Goal: Task Accomplishment & Management: Complete application form

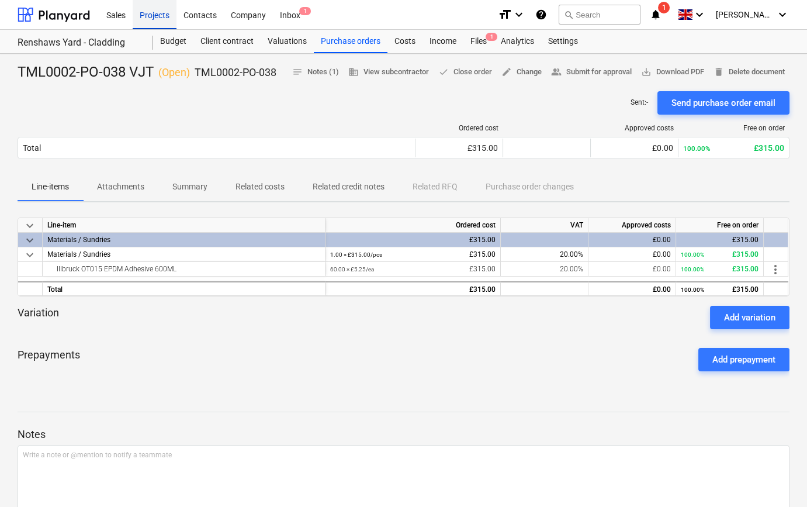
click at [156, 14] on div "Projects" at bounding box center [155, 14] width 44 height 30
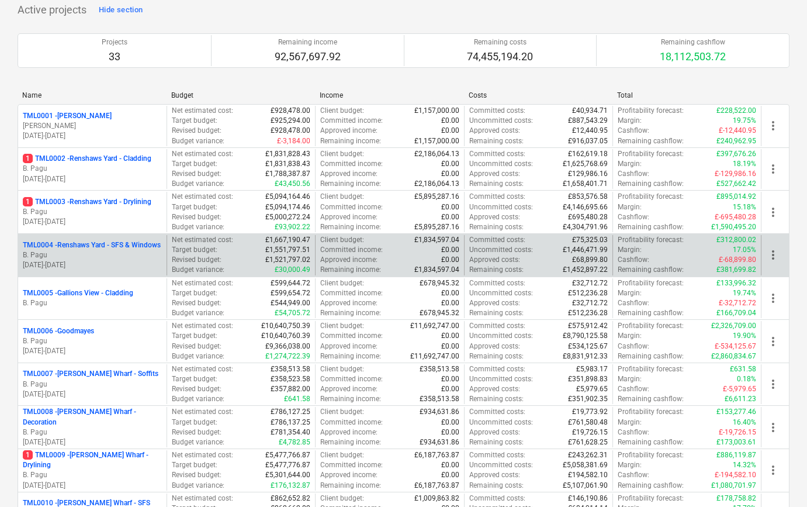
scroll to position [106, 0]
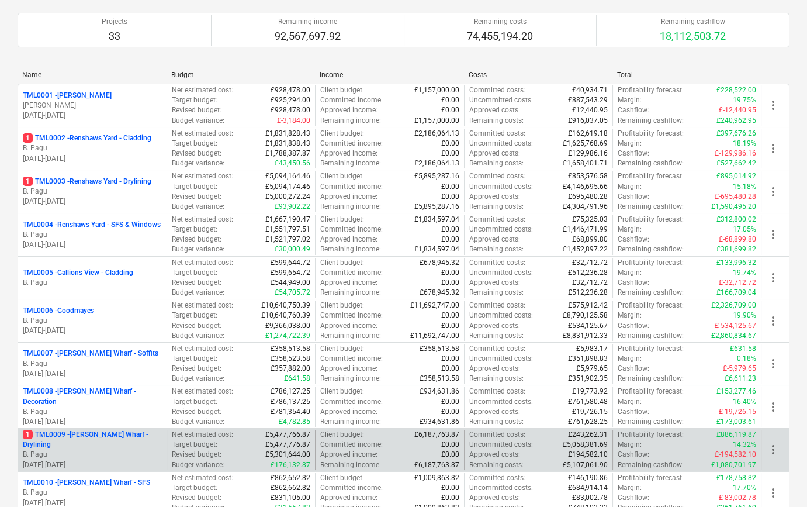
click at [119, 445] on p "1 TML0009 - [PERSON_NAME] Wharf - Drylining" at bounding box center [92, 439] width 139 height 20
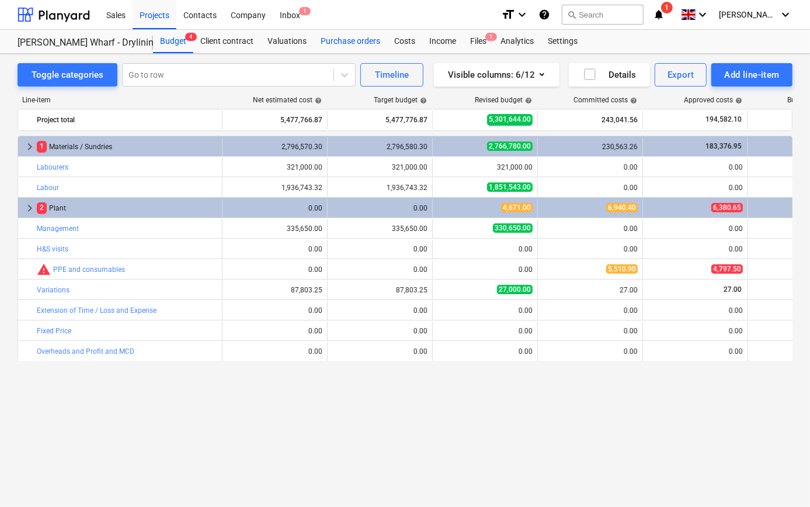
click at [352, 41] on div "Purchase orders" at bounding box center [351, 41] width 74 height 23
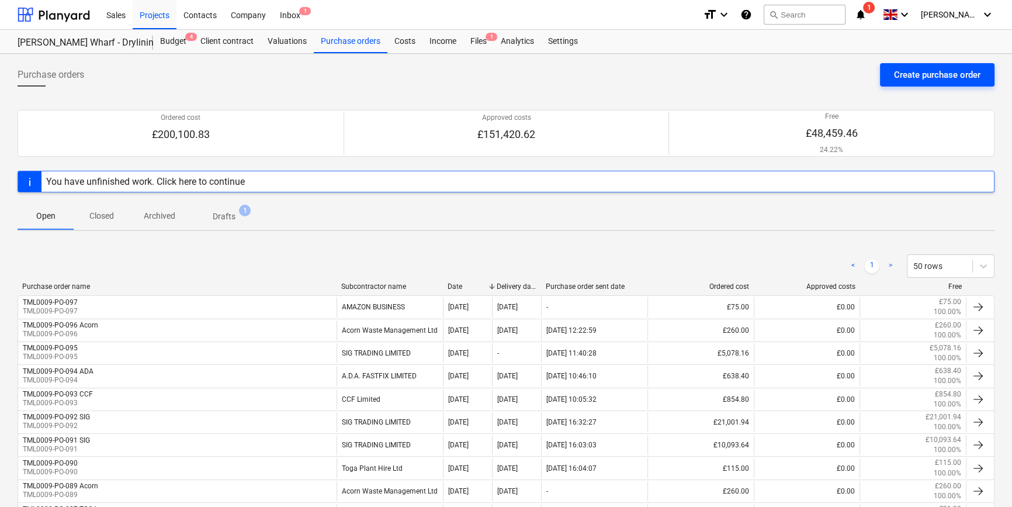
click at [806, 72] on div "Create purchase order" at bounding box center [937, 74] width 86 height 15
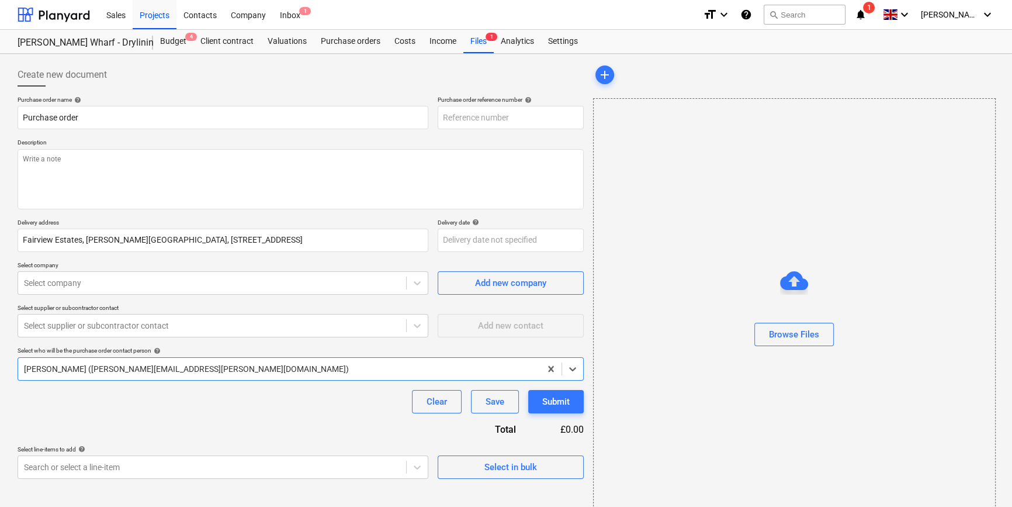
type textarea "x"
type input "TML0009-PO-098"
drag, startPoint x: 512, startPoint y: 116, endPoint x: 439, endPoint y: 117, distance: 73.6
click at [439, 117] on input "TML0009-PO-098" at bounding box center [511, 117] width 146 height 23
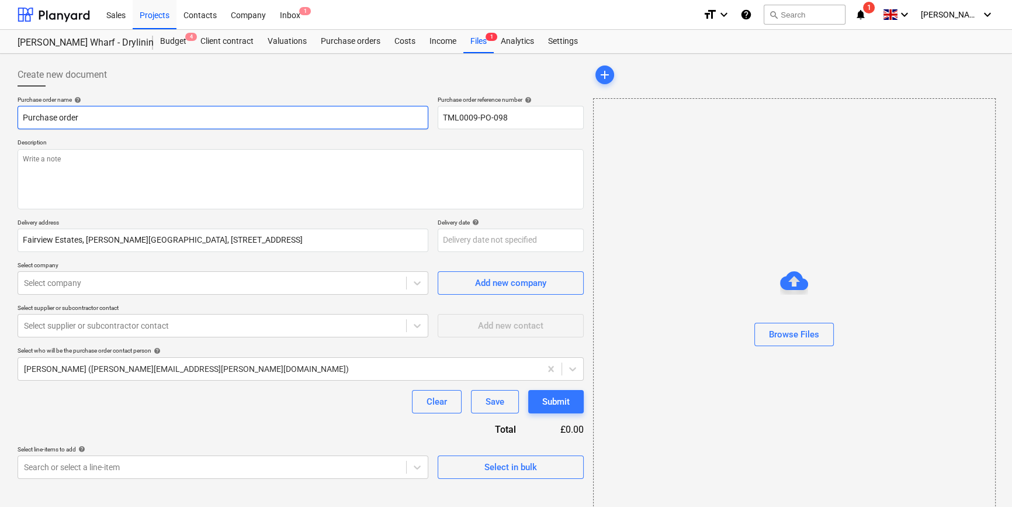
drag, startPoint x: 82, startPoint y: 120, endPoint x: 17, endPoint y: 118, distance: 64.9
click at [17, 118] on div "Create new document Purchase order name help Purchase order Purchase order refe…" at bounding box center [300, 293] width 575 height 470
type textarea "x"
paste input "TML0009-PO-098"
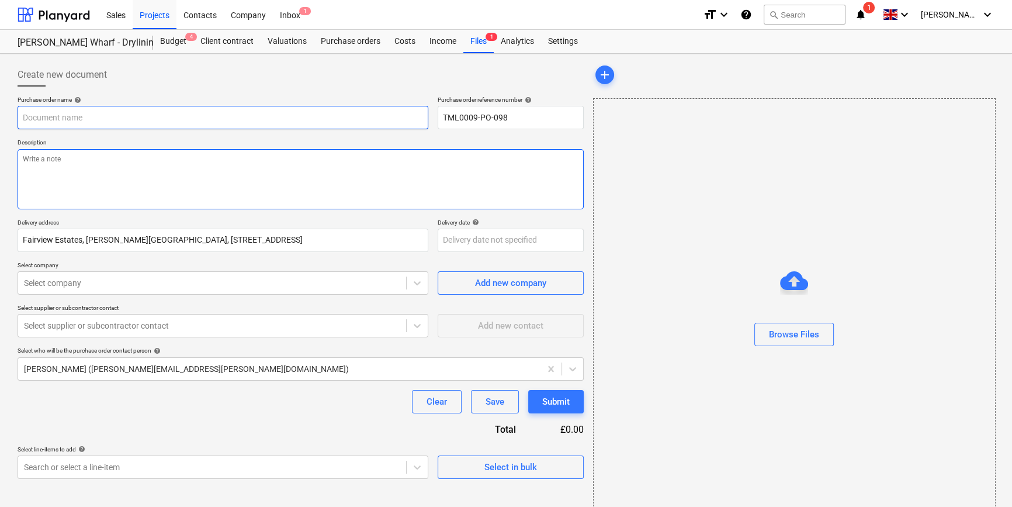
type textarea "x"
type input "TML0009-PO-098"
type textarea "x"
type input "TML0009-PO-098"
type textarea "x"
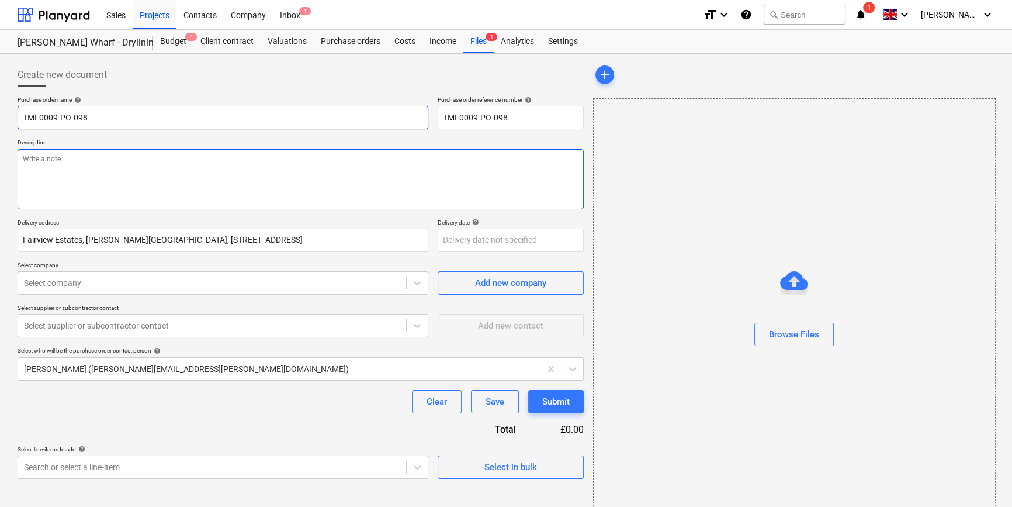
type input "TML0009-PO-098 T"
type textarea "x"
type input "TML0009-PO-098 TO"
type textarea "x"
type input "TML0009-PO-098 TOG"
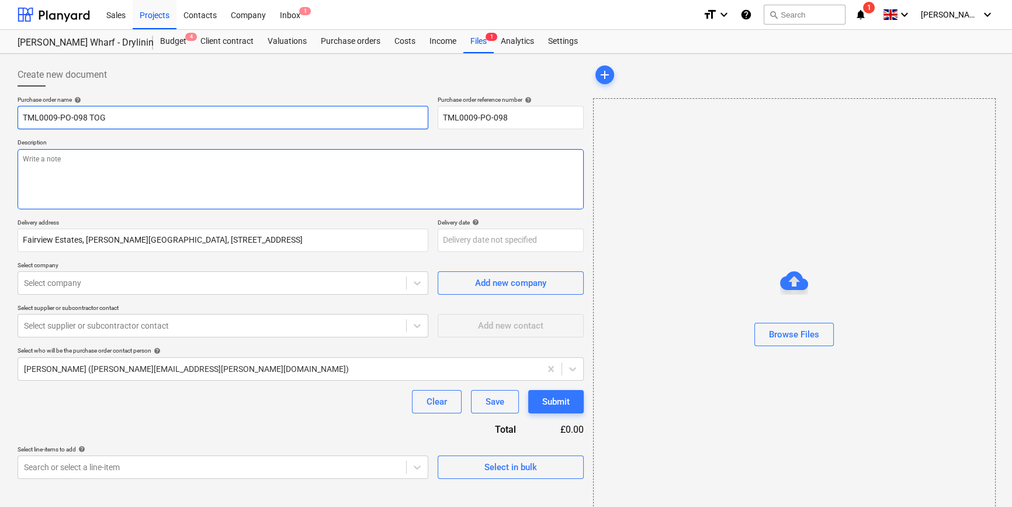
type textarea "x"
type input "TML0009-PO-098 TOGS"
type textarea "x"
type input "TML0009-PO-098 TOG"
type textarea "x"
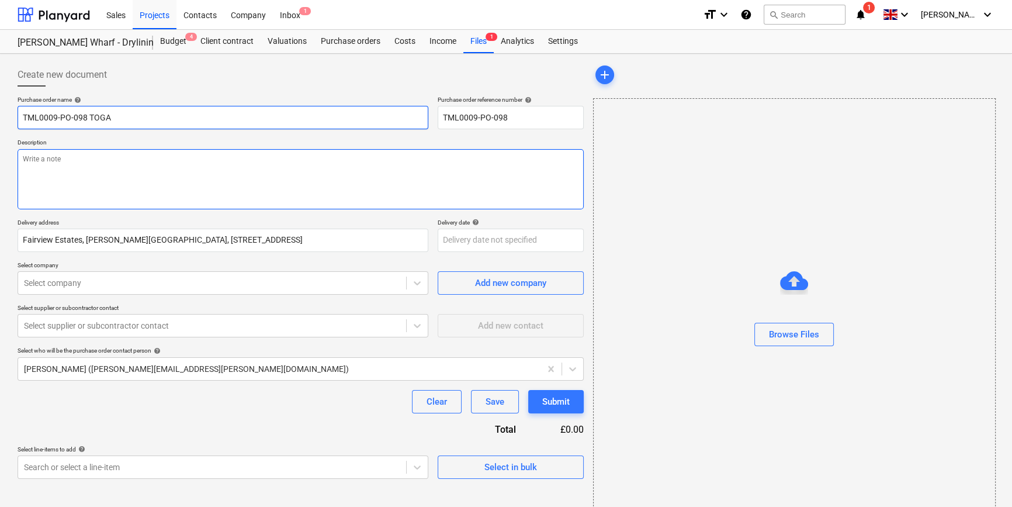
type input "TML0009-PO-098 TOGA"
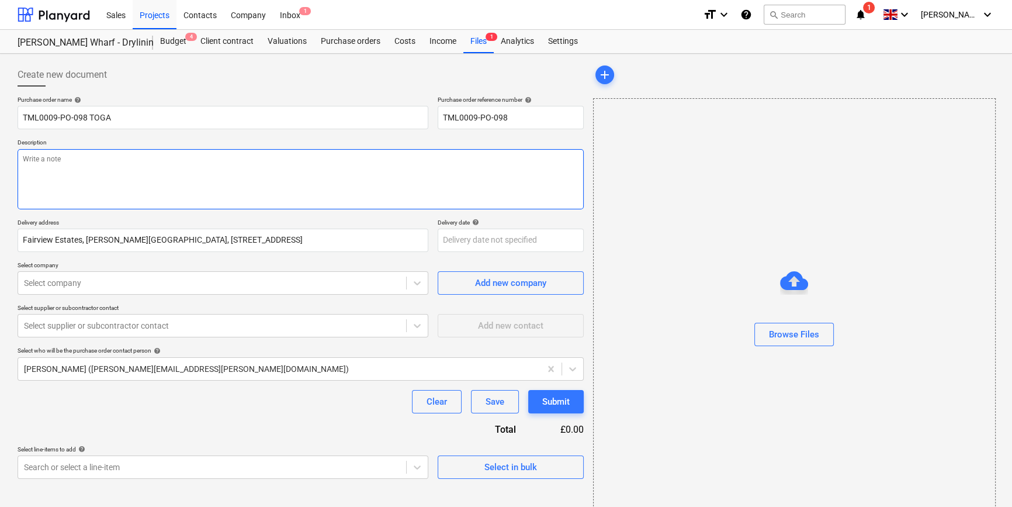
click at [39, 172] on textarea at bounding box center [301, 179] width 566 height 60
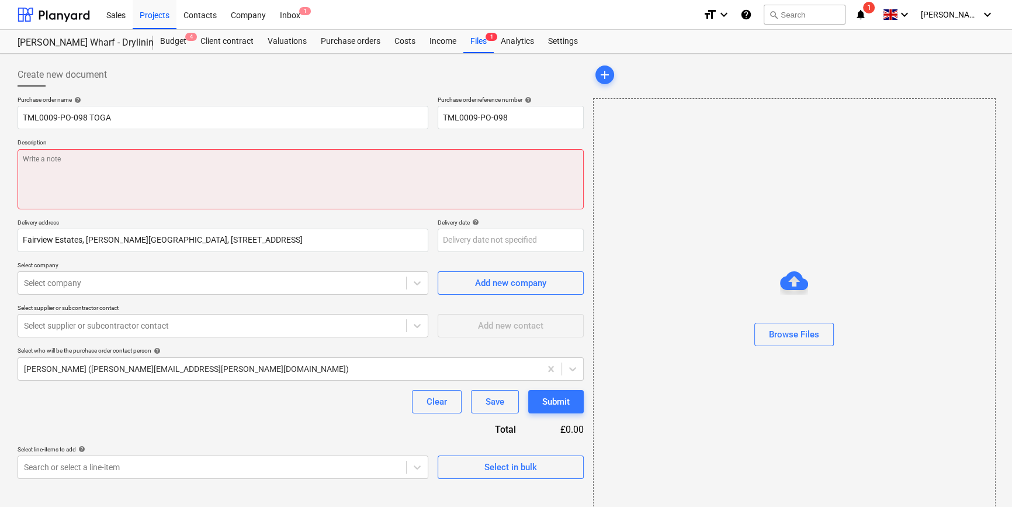
type textarea "x"
type textarea "S"
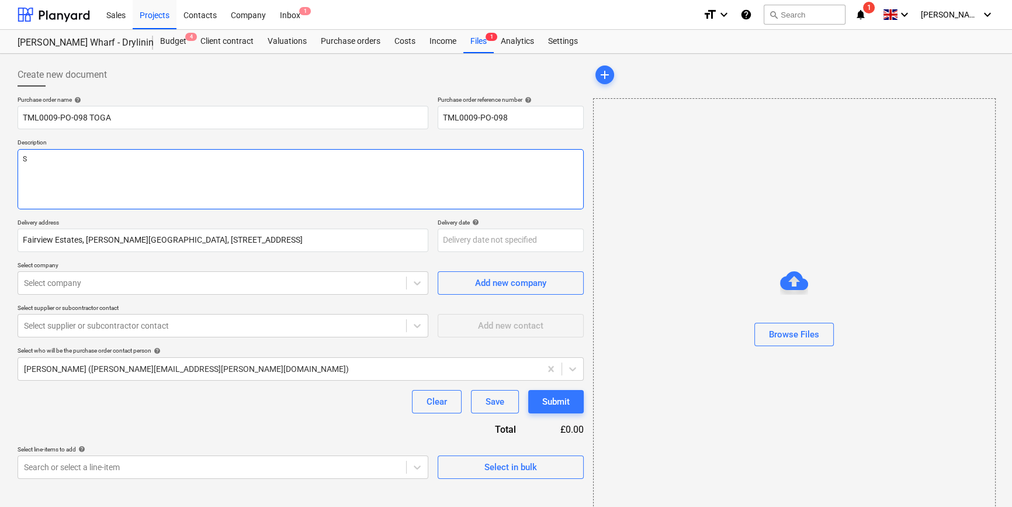
type textarea "x"
type textarea "Si"
type textarea "x"
type textarea "Sit"
type textarea "x"
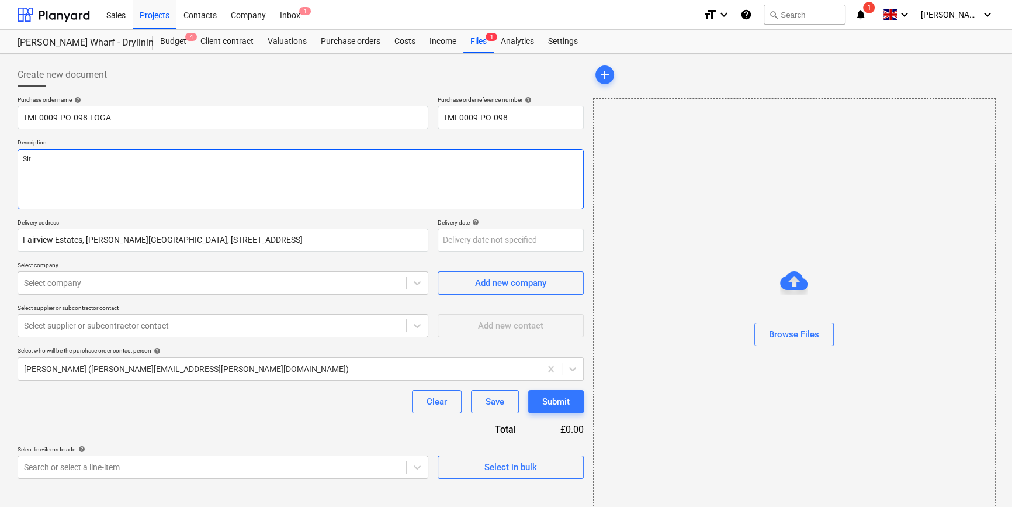
type textarea "Site"
type textarea "x"
type textarea "Site"
type textarea "x"
type textarea "Site c"
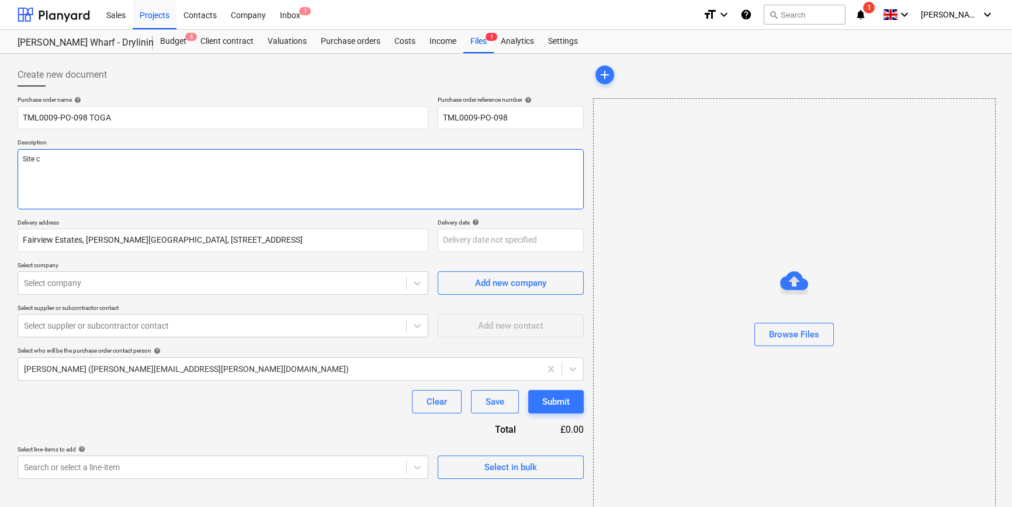
type textarea "x"
type textarea "Site co"
type textarea "x"
type textarea "Site con"
type textarea "x"
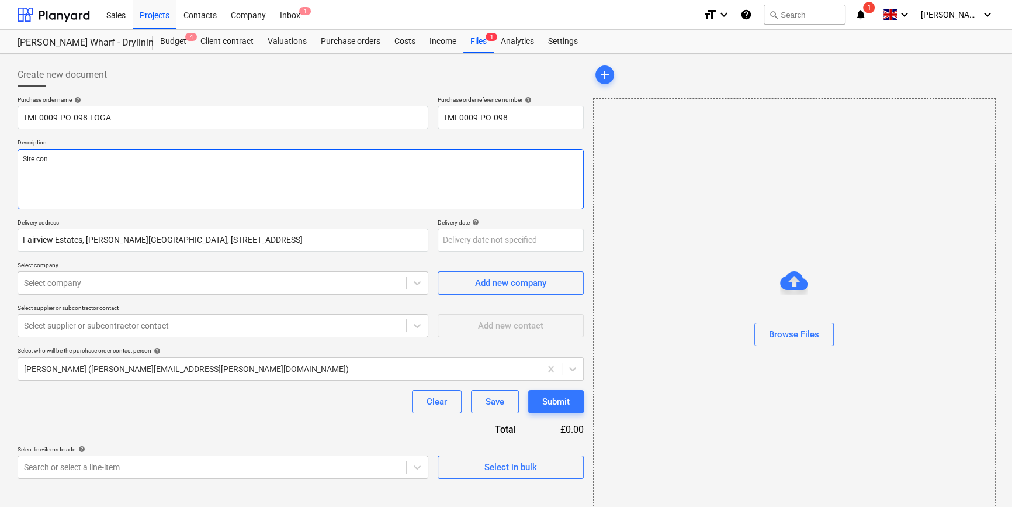
type textarea "Site cont"
type textarea "x"
type textarea "Site conta"
type textarea "x"
type textarea "Site contac"
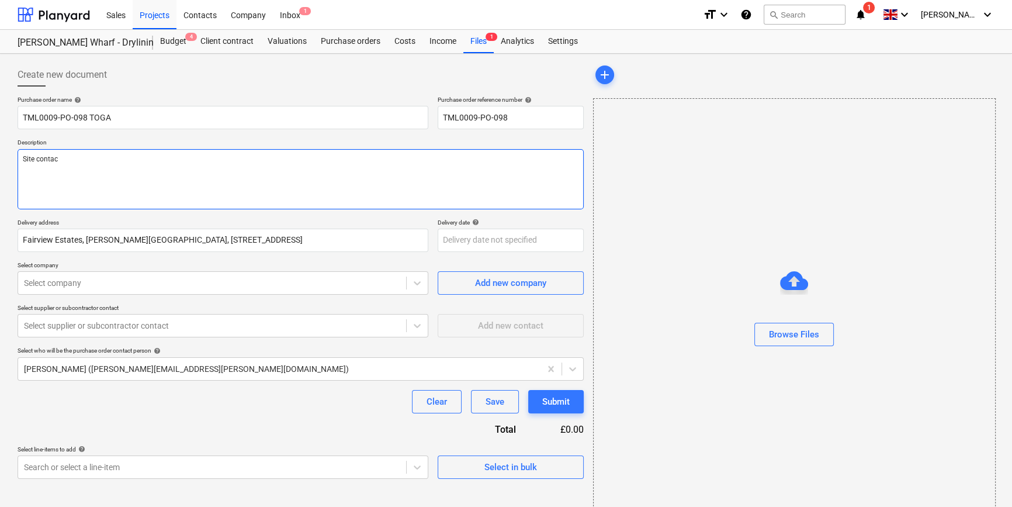
type textarea "x"
type textarea "Site contact"
type textarea "x"
type textarea "Site contact"
type textarea "x"
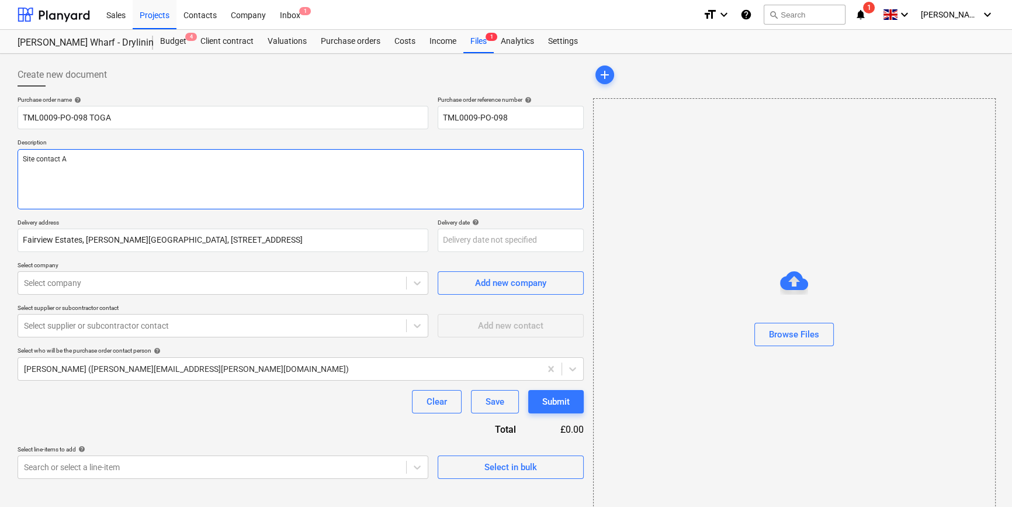
type textarea "Site contact AN"
type textarea "x"
type textarea "Site contact ANf"
type textarea "x"
type textarea "Site contact AN"
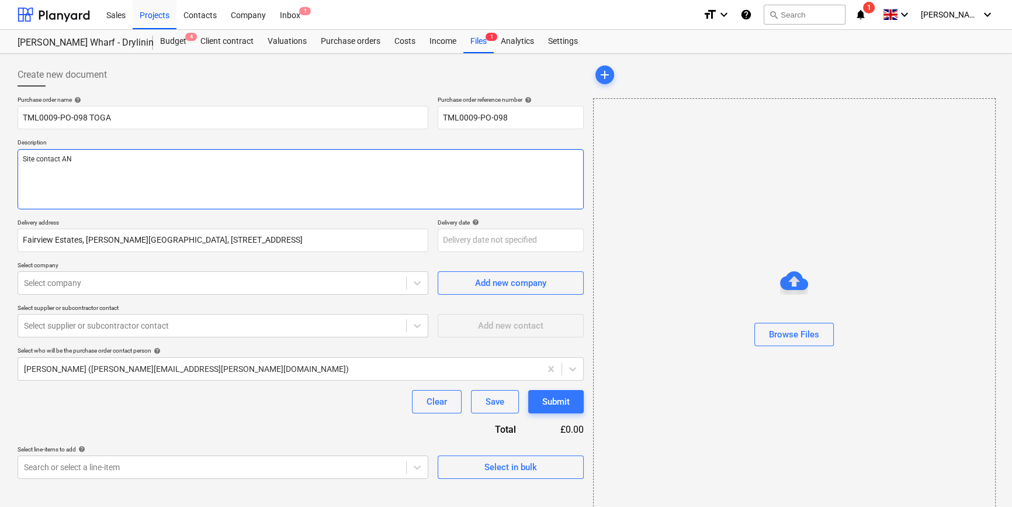
type textarea "x"
type textarea "Site contact ANd"
type textarea "x"
type textarea "Site contact ANdr"
type textarea "x"
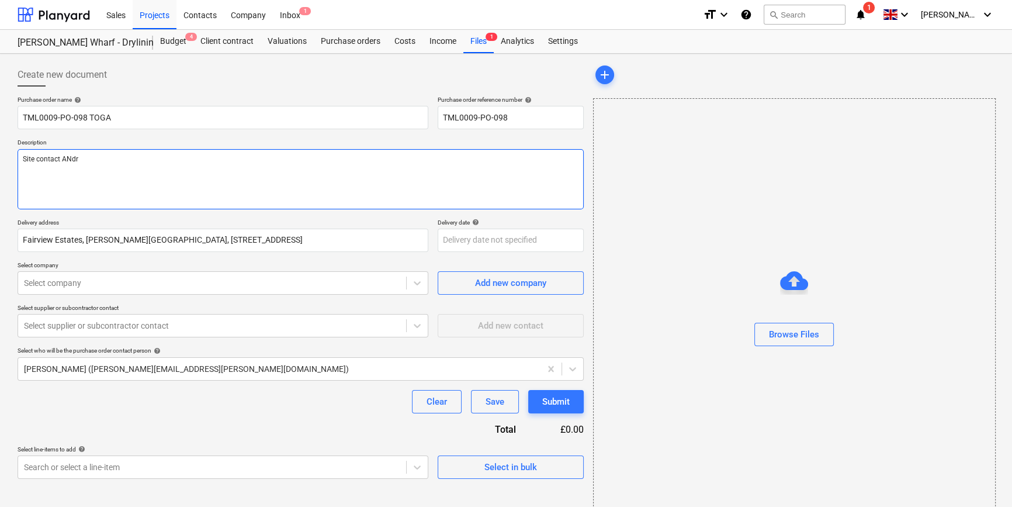
type textarea "Site contact ANdre"
type textarea "x"
type textarea "Site contact ANdrei"
type textarea "x"
type textarea "Site contact ANdrei"
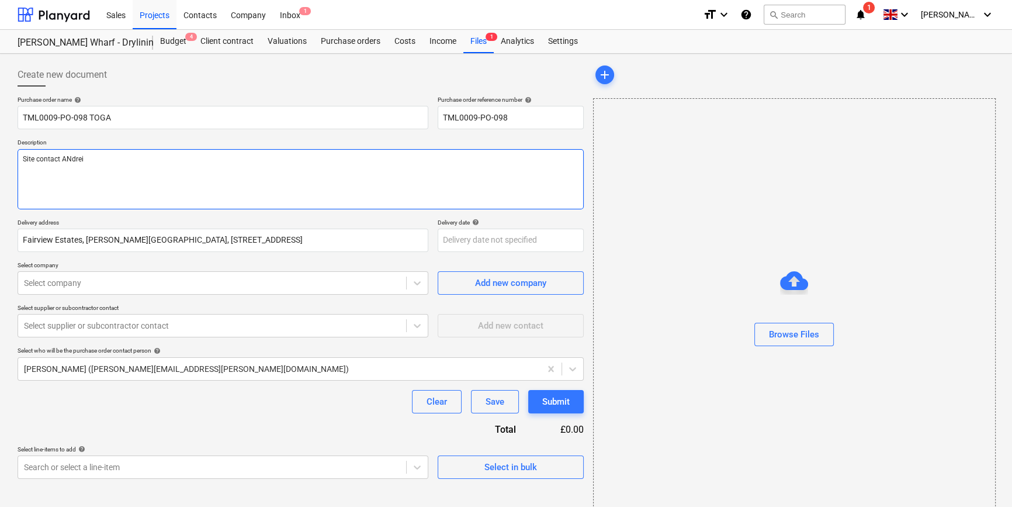
type textarea "x"
type textarea "Site contact ANdrei"
type textarea "x"
type textarea "Site contact ANdre"
type textarea "x"
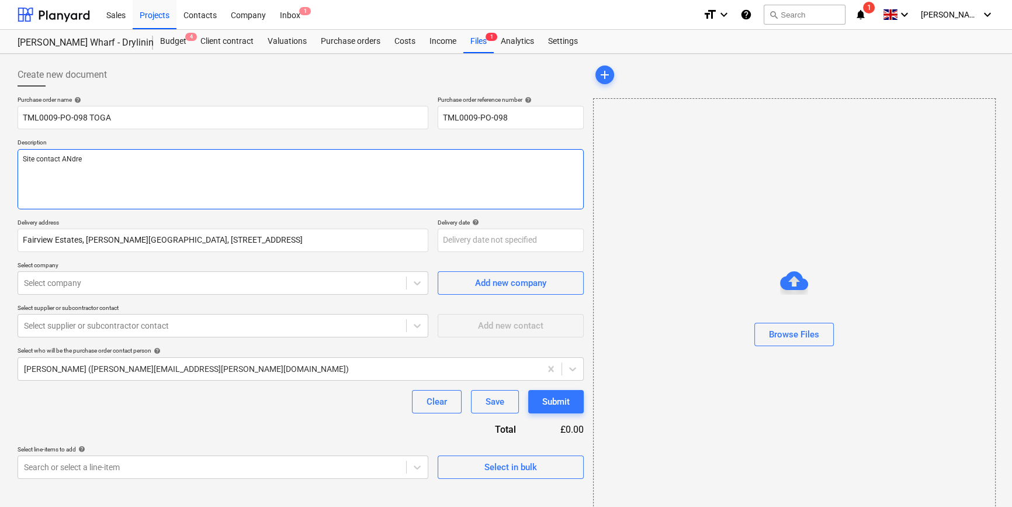
type textarea "Site contact ANdr"
type textarea "x"
type textarea "Site contact ANd"
type textarea "x"
type textarea "Site contact AN"
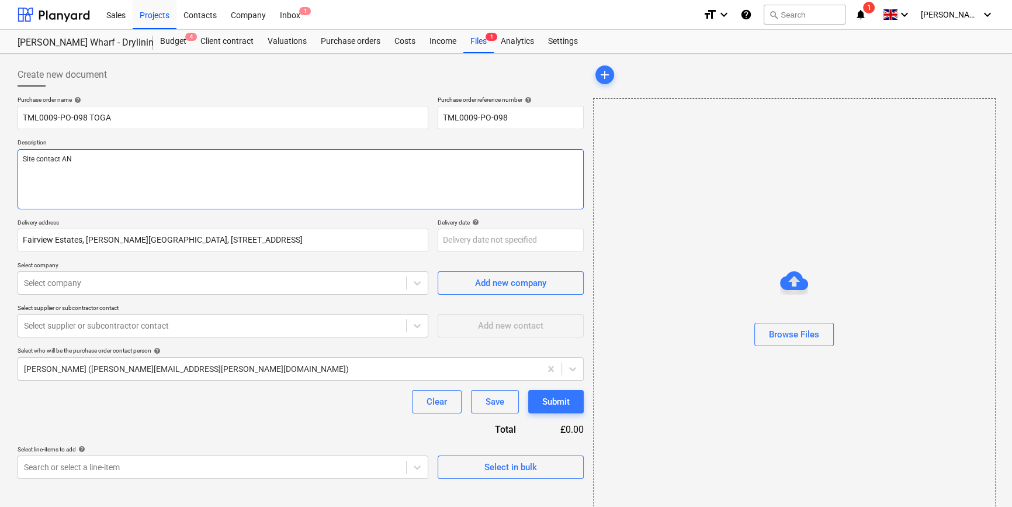
type textarea "x"
type textarea "Site contact A"
type textarea "x"
type textarea "Site contact An"
type textarea "x"
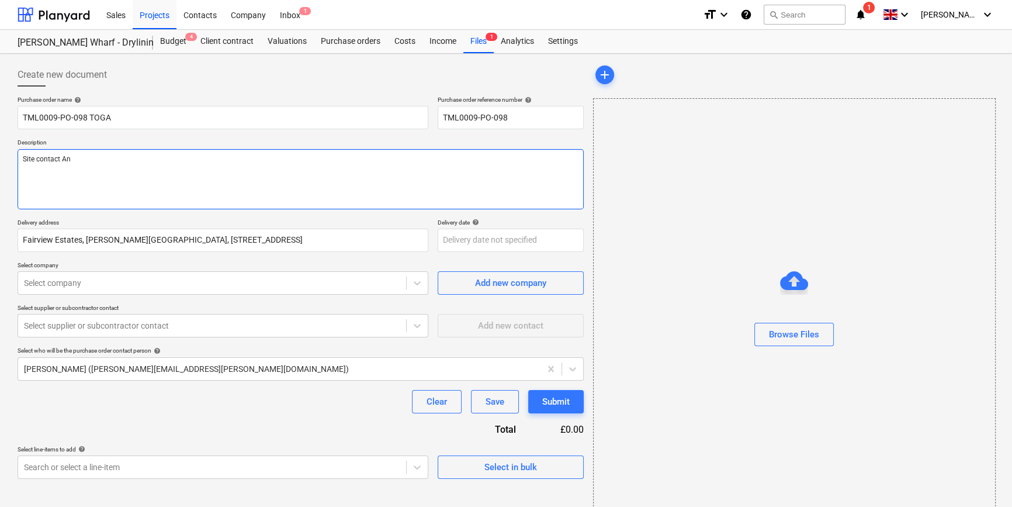
type textarea "Site contact And"
type textarea "x"
type textarea "Site contact Andr"
type textarea "x"
type textarea "Site contact [PERSON_NAME]"
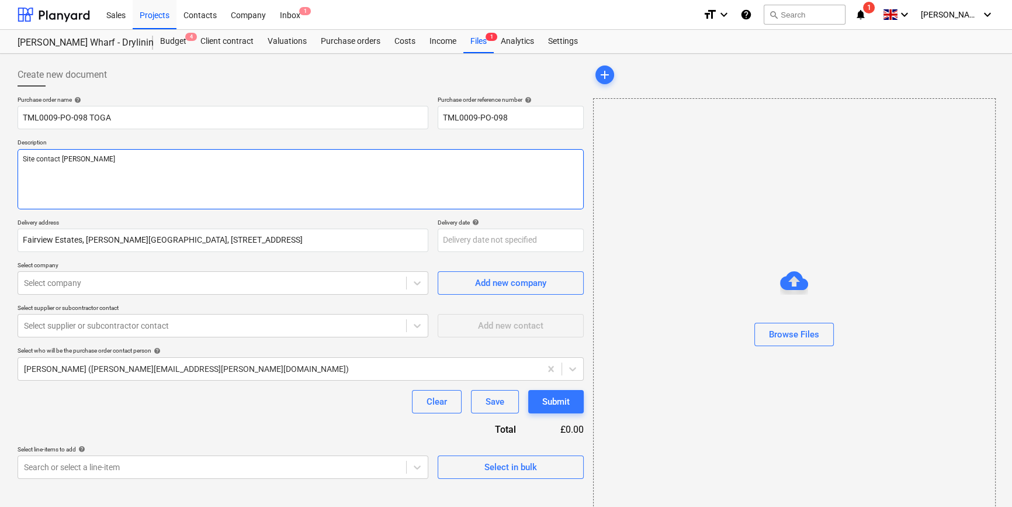
type textarea "x"
type textarea "Site contact [PERSON_NAME]"
type textarea "x"
type textarea "Site contact [PERSON_NAME]"
paste textarea "07502288908"
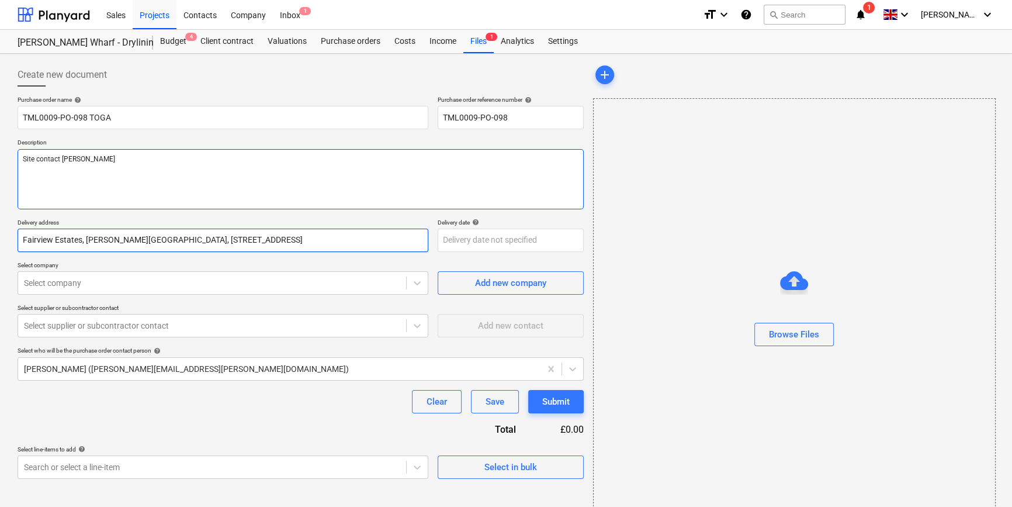
type textarea "x"
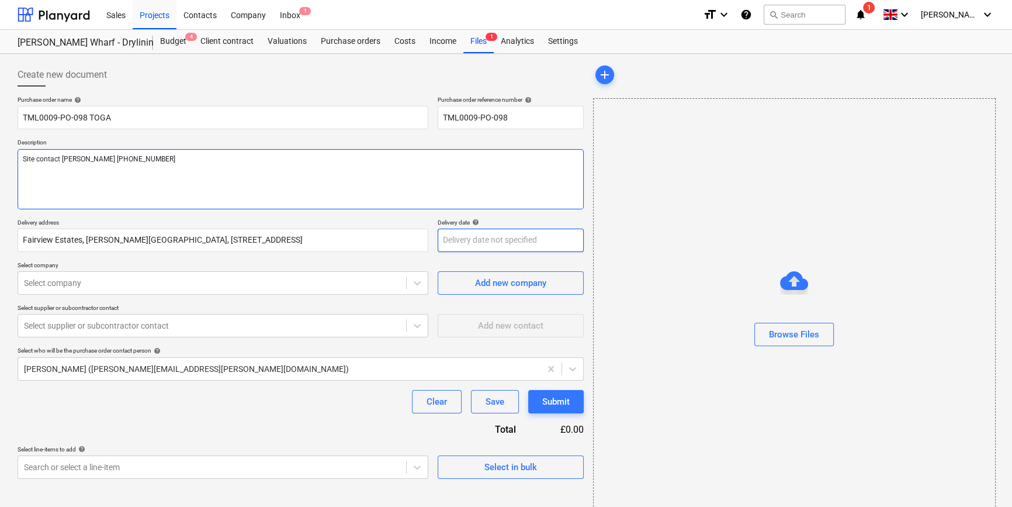
type textarea "Site contact [PERSON_NAME] [PHONE_NUMBER]"
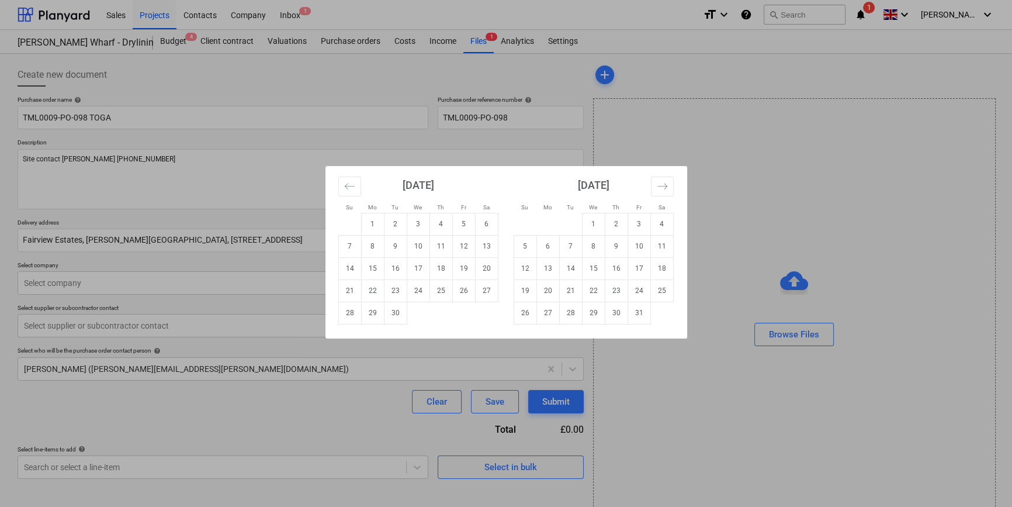
click at [450, 239] on body "Sales Projects Contacts Company Inbox 1 format_size keyboard_arrow_down help se…" at bounding box center [506, 253] width 1012 height 507
click at [417, 288] on td "24" at bounding box center [418, 290] width 23 height 22
type textarea "x"
type input "[DATE]"
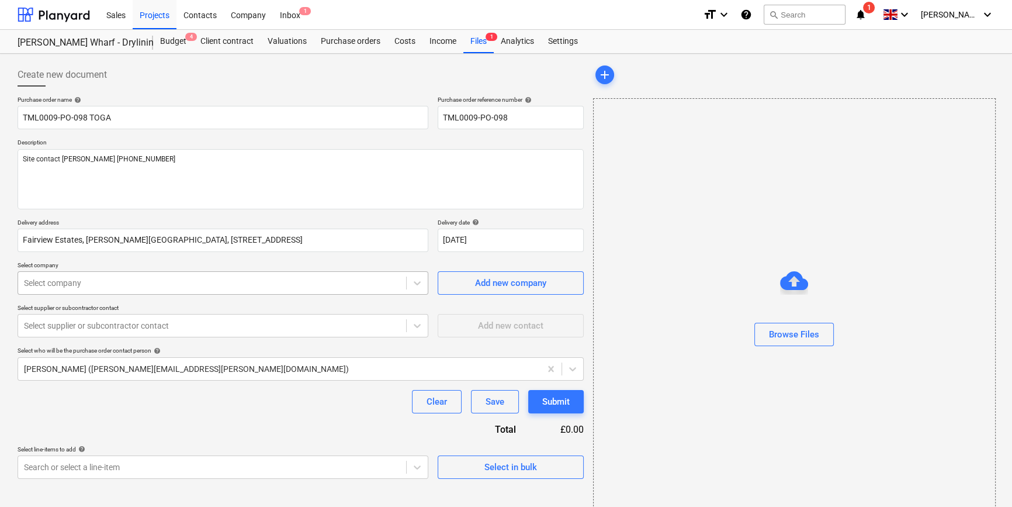
click at [99, 288] on div at bounding box center [212, 283] width 376 height 12
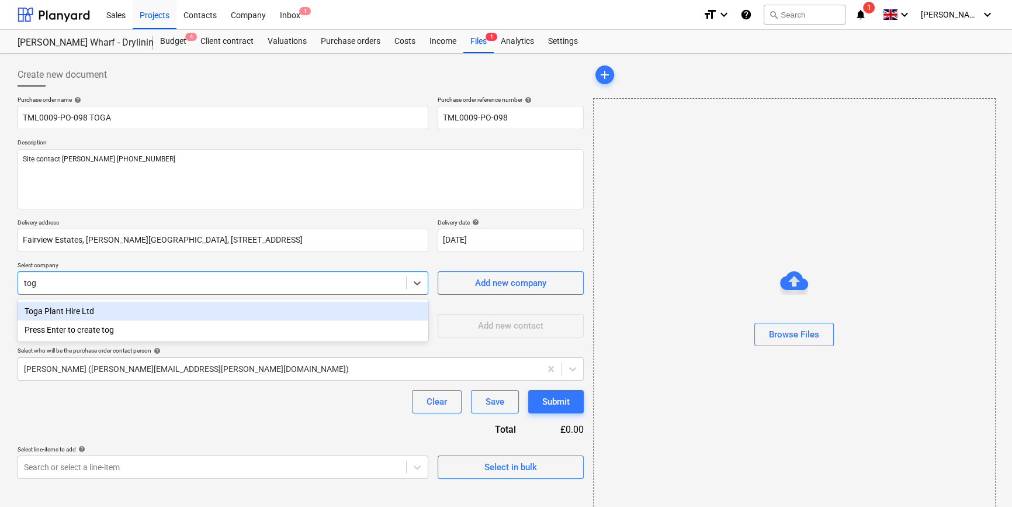
type input "toga"
click at [104, 307] on div "Toga Plant Hire Ltd" at bounding box center [223, 310] width 411 height 19
type textarea "x"
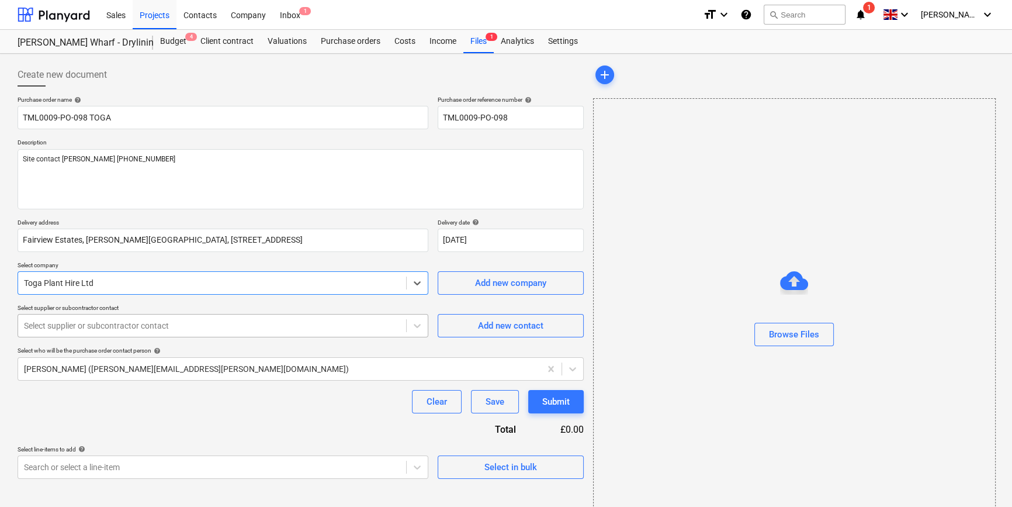
click at [95, 327] on div at bounding box center [212, 326] width 376 height 12
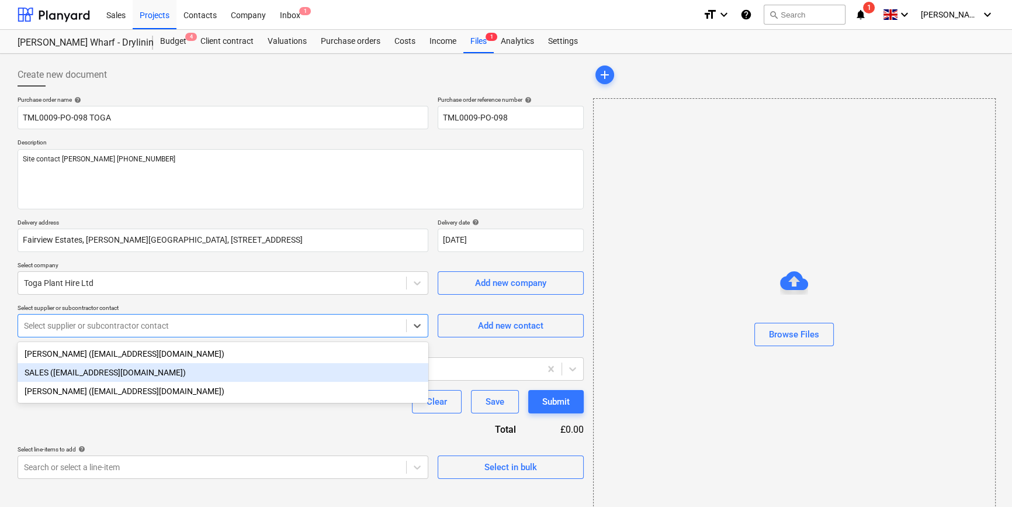
click at [98, 378] on div "SALES ([EMAIL_ADDRESS][DOMAIN_NAME])" at bounding box center [223, 372] width 411 height 19
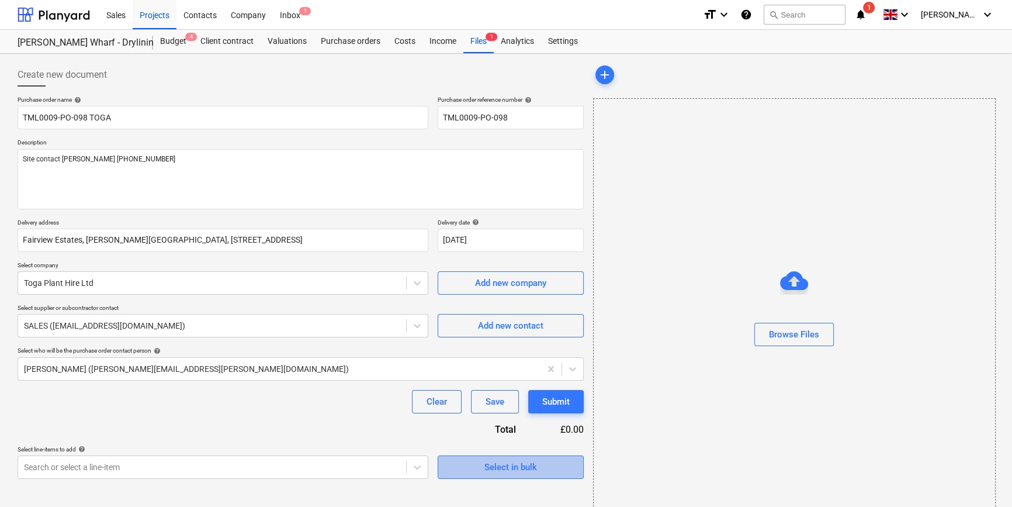
click at [509, 467] on div "Select in bulk" at bounding box center [510, 466] width 53 height 15
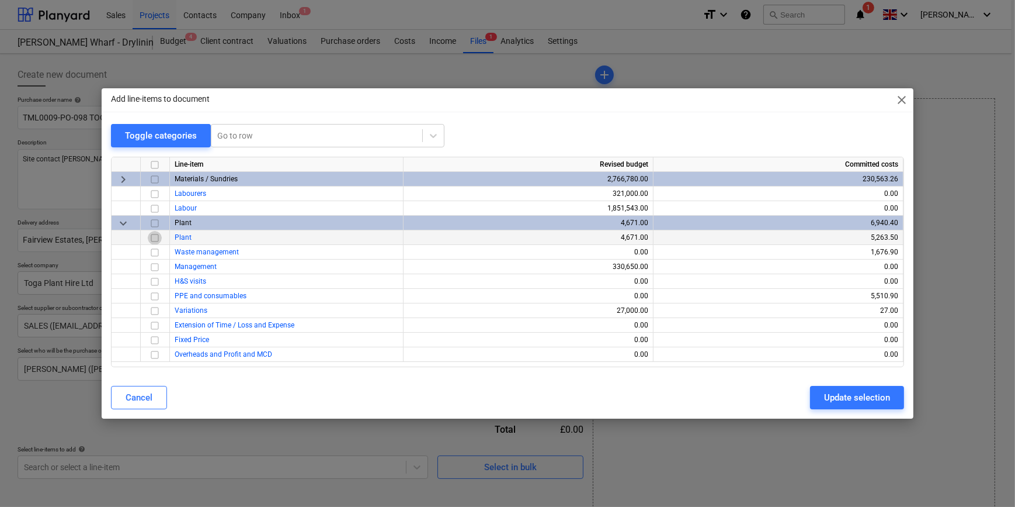
click at [156, 238] on input "checkbox" at bounding box center [155, 238] width 14 height 14
click at [806, 398] on div "Update selection" at bounding box center [857, 397] width 66 height 15
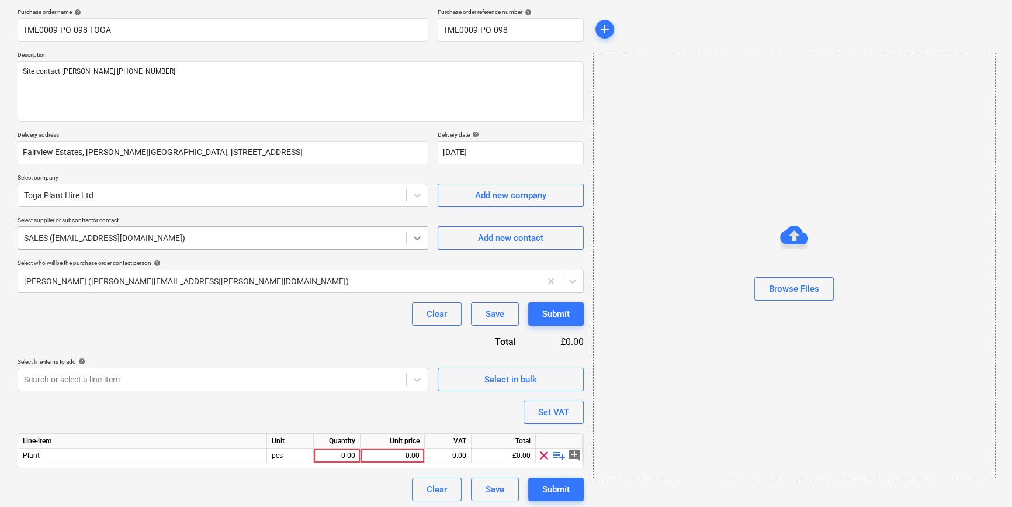
scroll to position [91, 0]
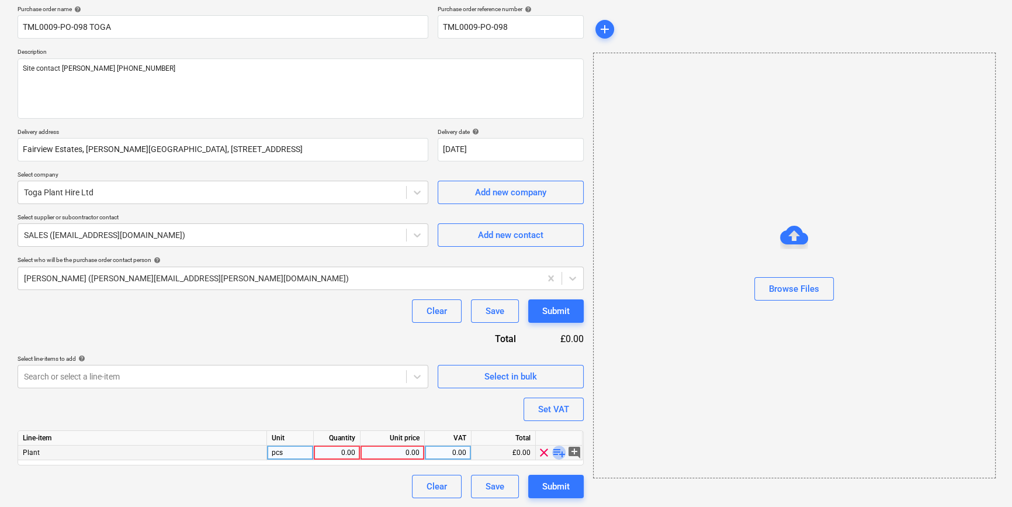
click at [560, 452] on span "playlist_add" at bounding box center [559, 452] width 14 height 14
type textarea "x"
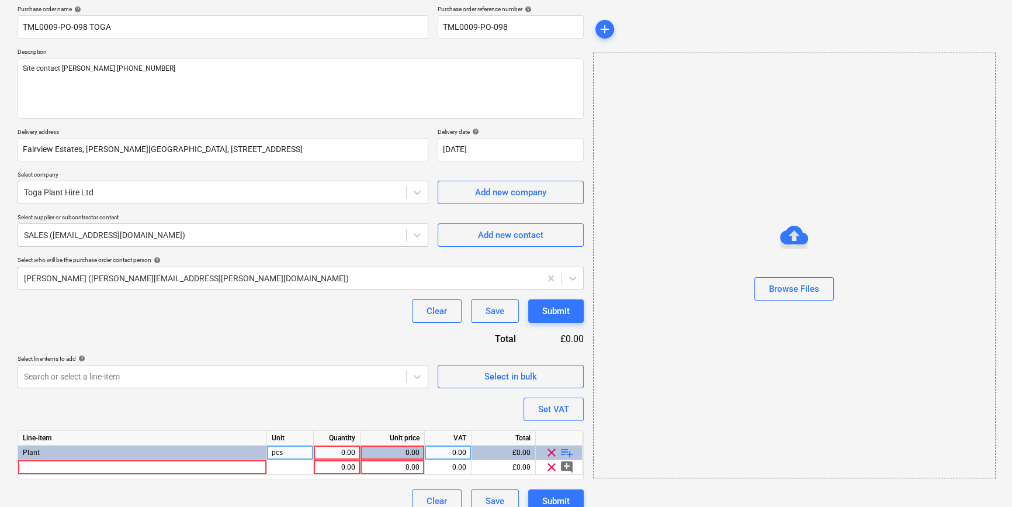
click at [341, 452] on div "0.00" at bounding box center [336, 452] width 37 height 15
type input "1"
click at [54, 466] on div at bounding box center [142, 467] width 249 height 15
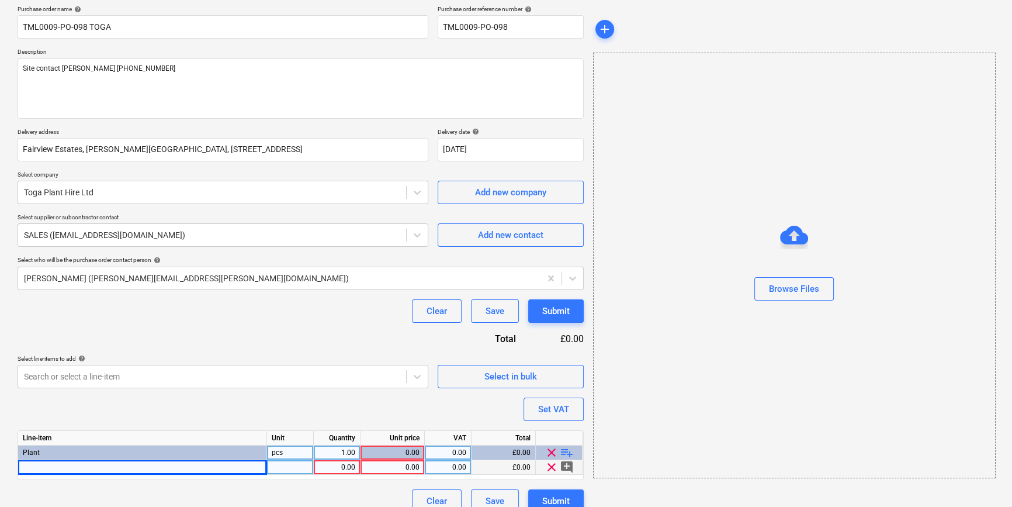
click at [36, 466] on div at bounding box center [142, 467] width 249 height 15
type textarea "x"
type input "Site Box, H900xL1200xD600mm c/w 2 mortice locks"
type textarea "x"
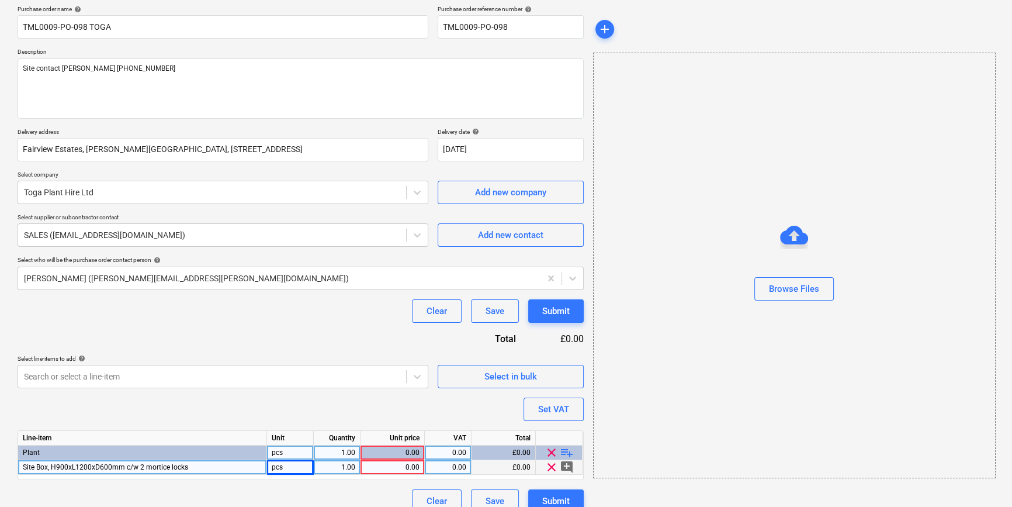
click at [342, 469] on div "1.00" at bounding box center [336, 467] width 37 height 15
type input "3"
type textarea "x"
type input "6.5"
type textarea "x"
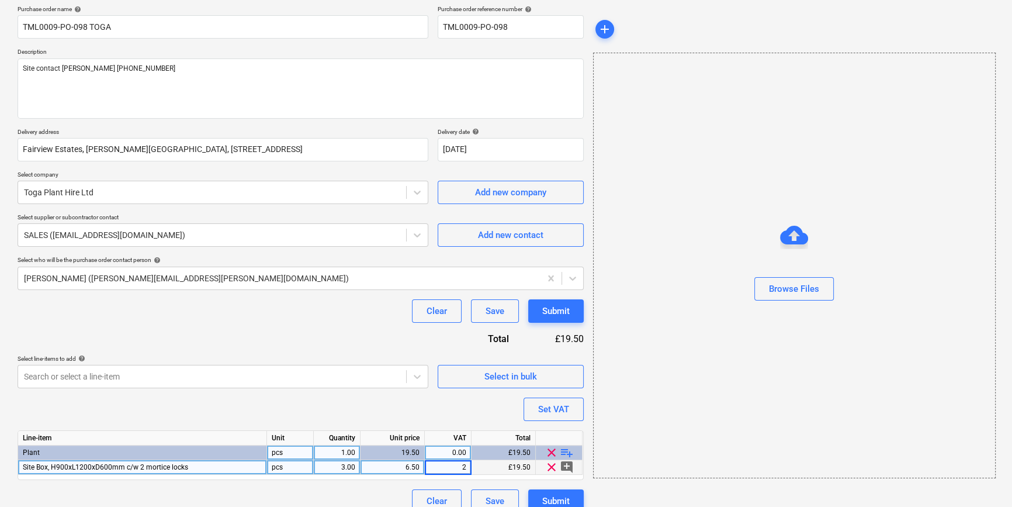
type input "20"
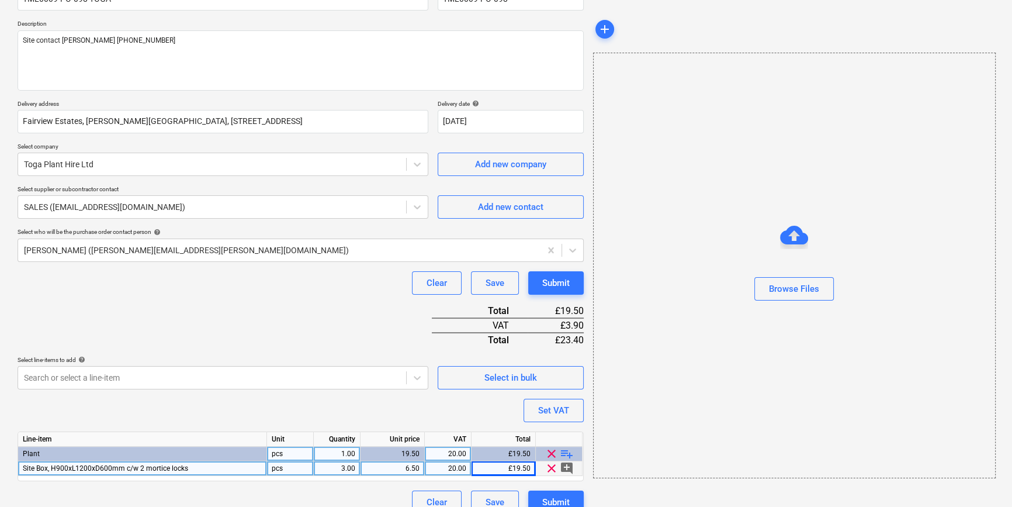
scroll to position [134, 0]
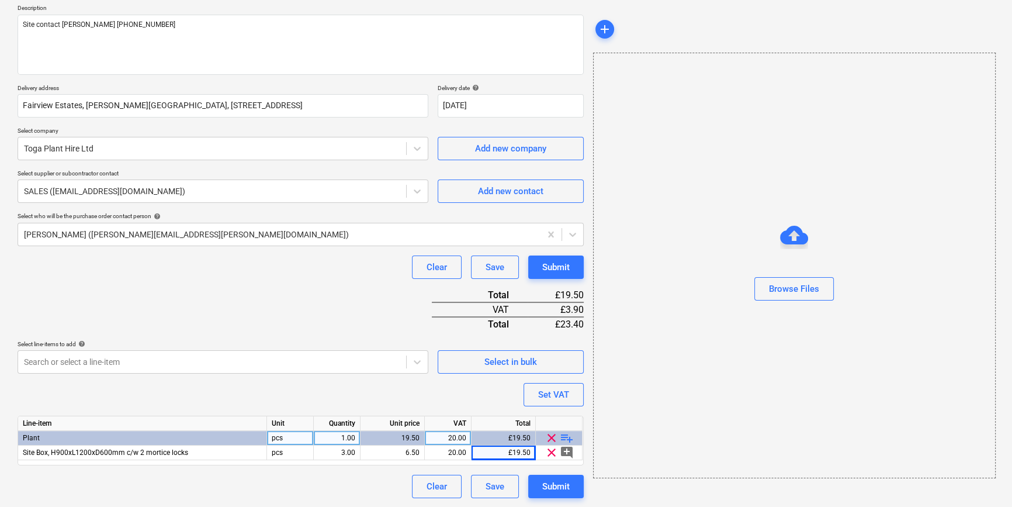
click at [575, 436] on div "clear playlist_add" at bounding box center [559, 438] width 47 height 15
click at [566, 438] on span "playlist_add" at bounding box center [567, 438] width 14 height 14
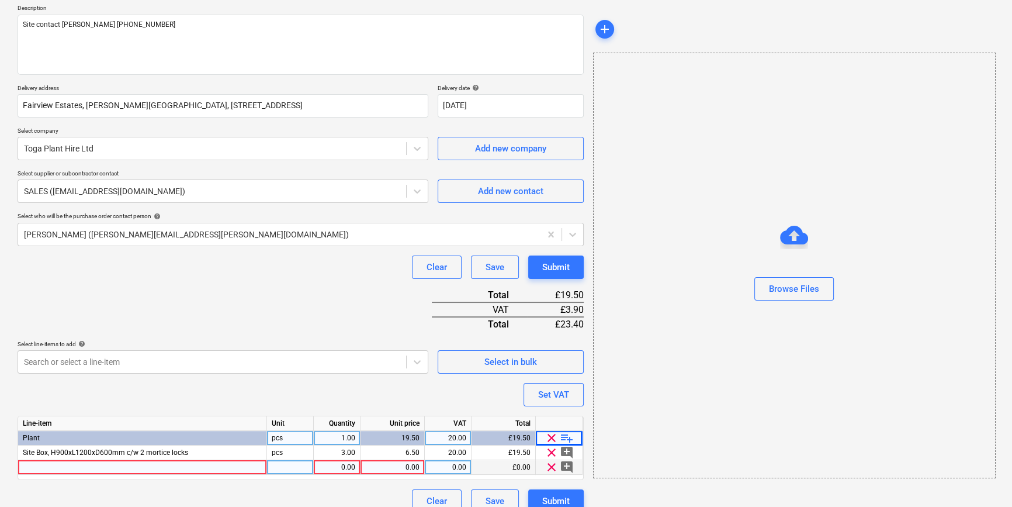
click at [33, 460] on div at bounding box center [142, 467] width 249 height 15
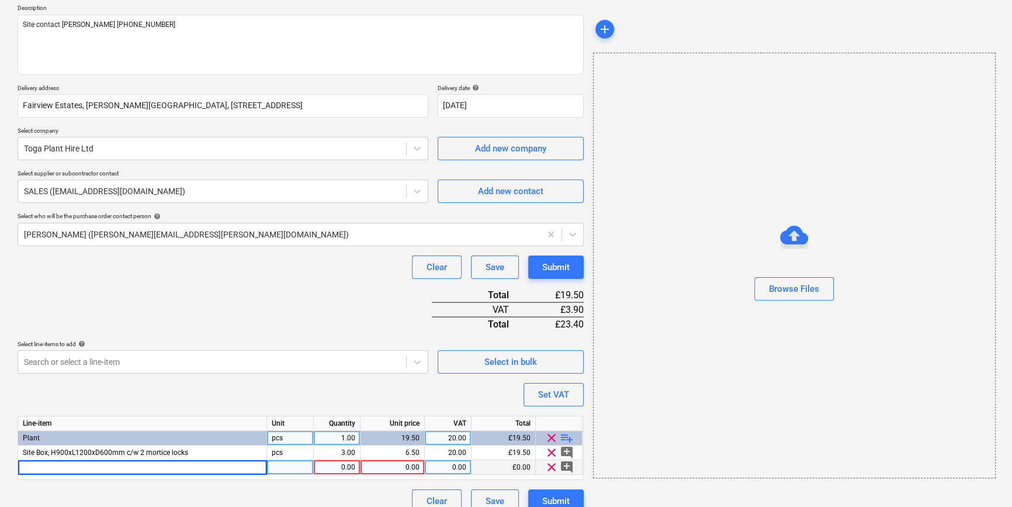
type textarea "x"
type input "Board trolley"
type textarea "x"
type input "20"
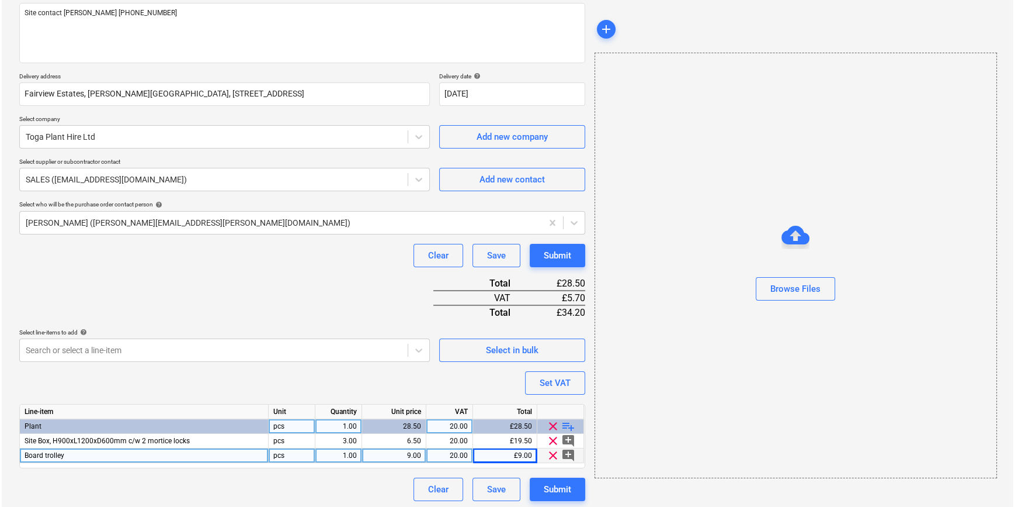
scroll to position [149, 0]
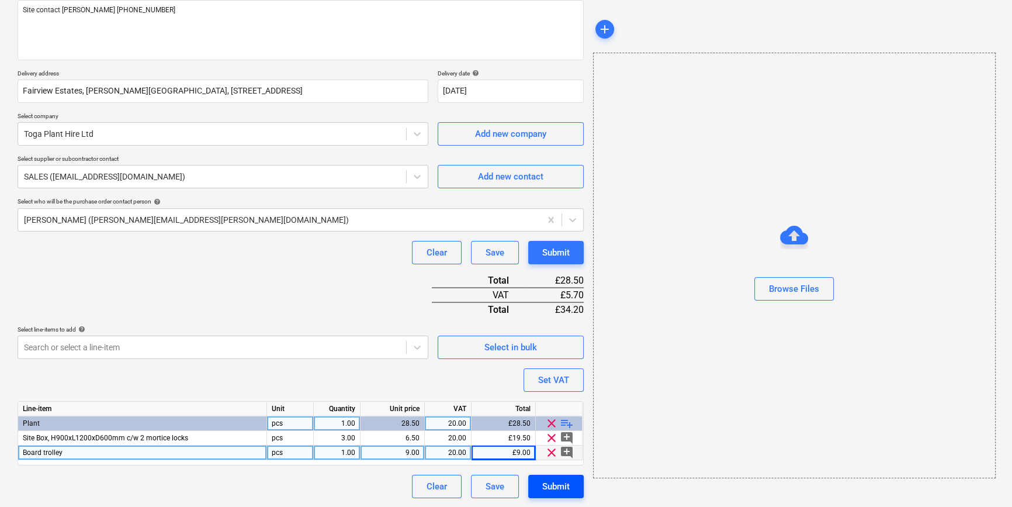
click at [563, 485] on div "Submit" at bounding box center [555, 485] width 27 height 15
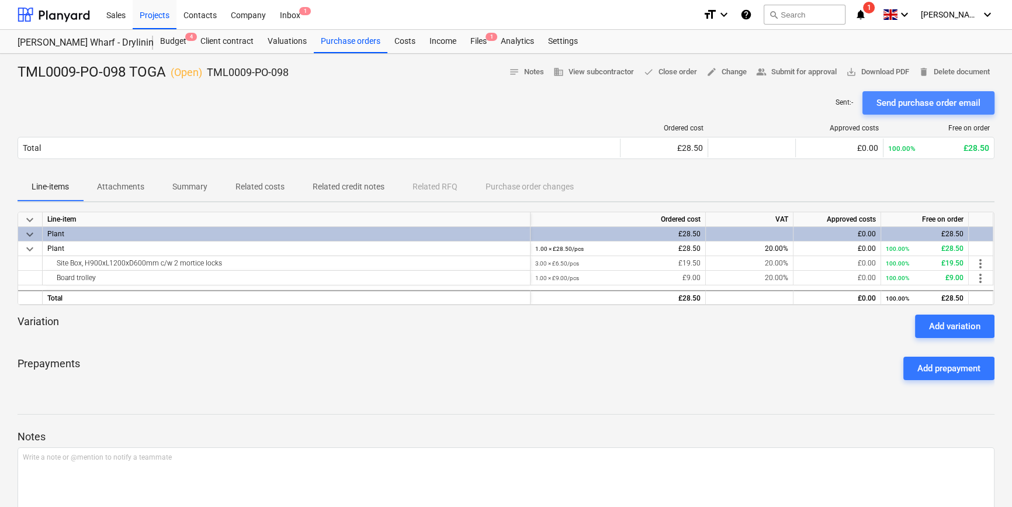
click at [806, 103] on div "Send purchase order email" at bounding box center [928, 102] width 104 height 15
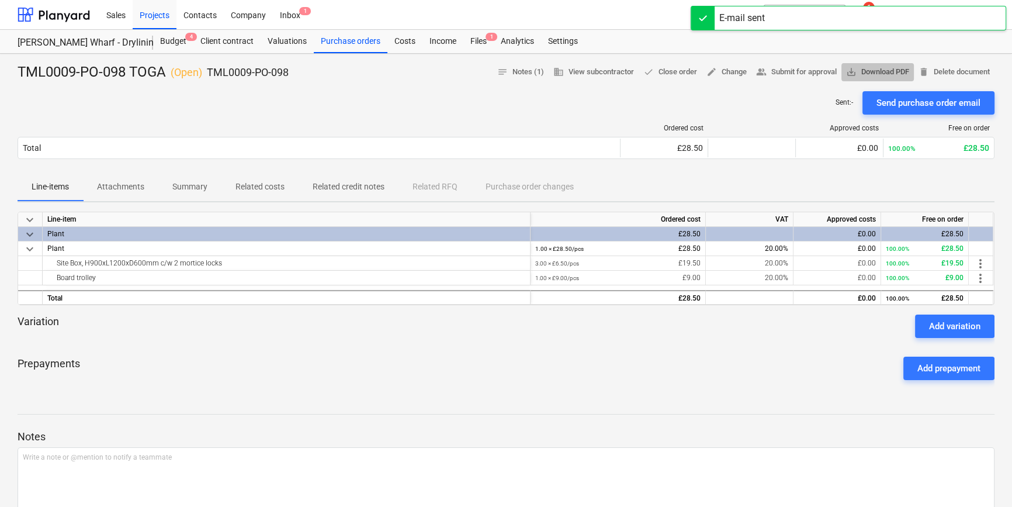
click at [806, 73] on span "save_alt Download PDF" at bounding box center [877, 71] width 63 height 13
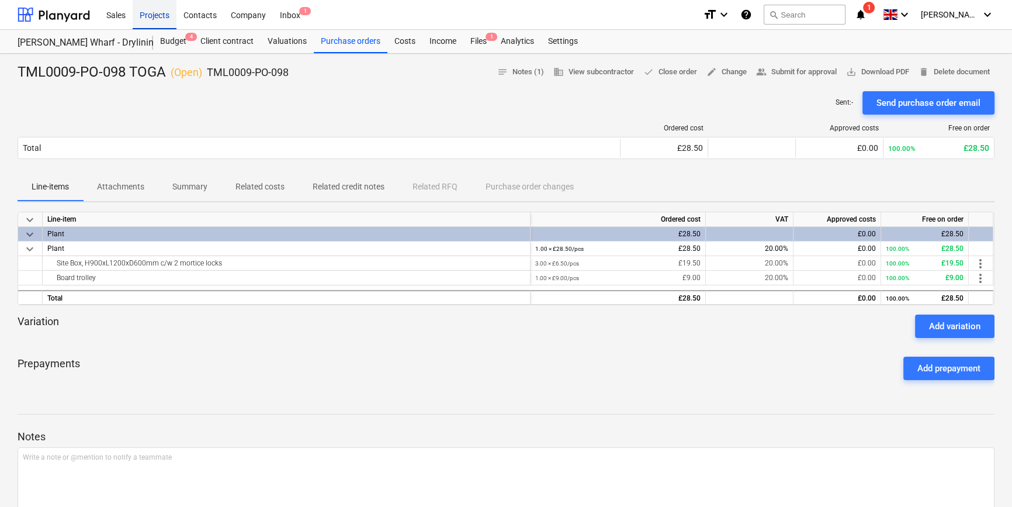
click at [148, 17] on div "Projects" at bounding box center [155, 14] width 44 height 30
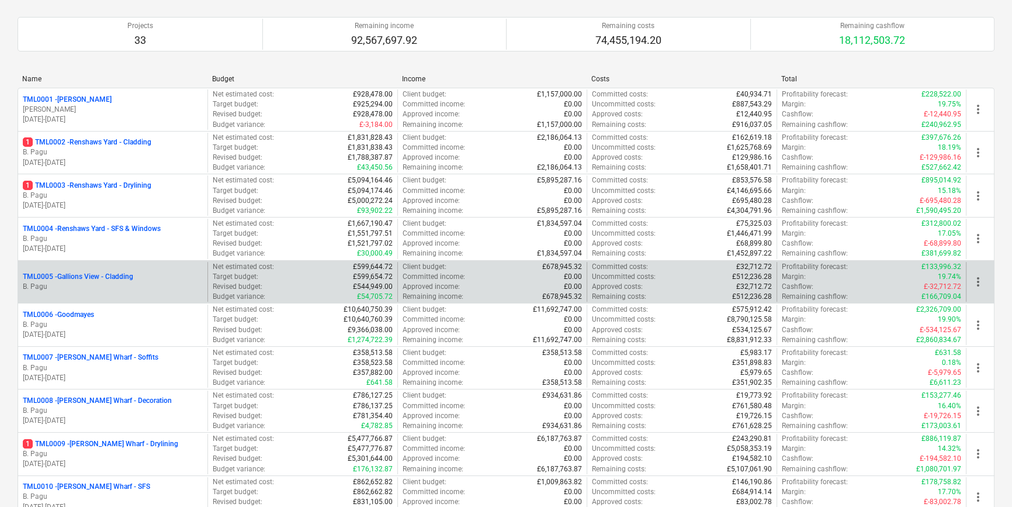
scroll to position [159, 0]
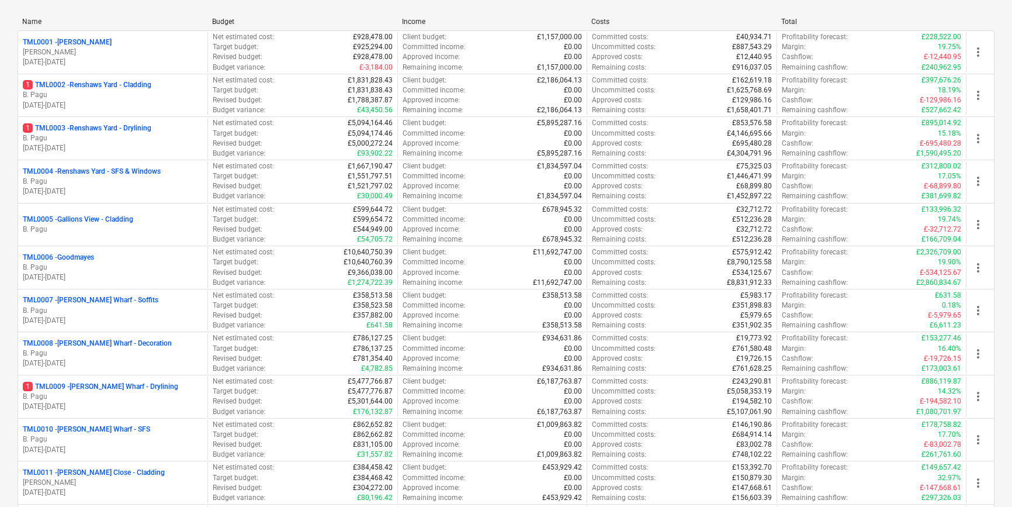
click at [96, 478] on p "[PERSON_NAME]" at bounding box center [113, 482] width 180 height 10
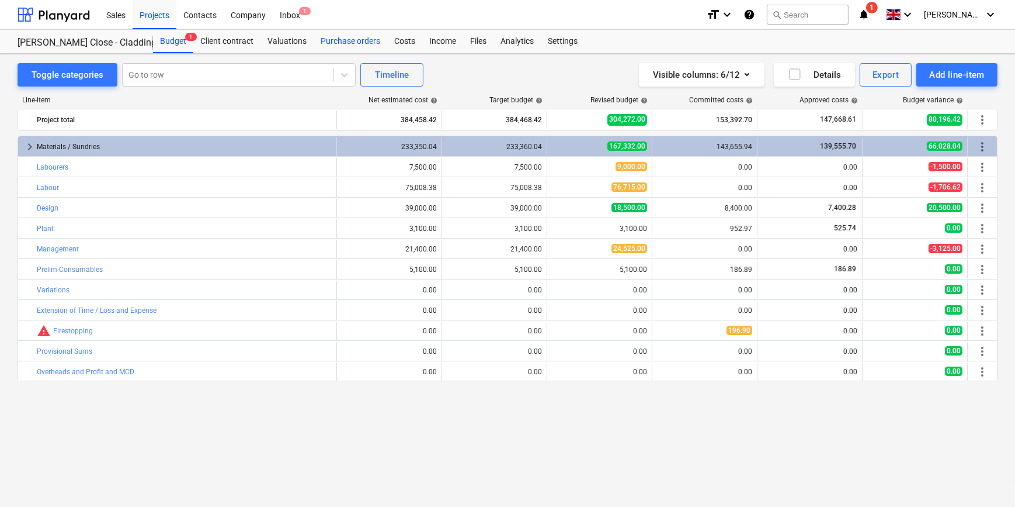
click at [352, 39] on div "Purchase orders" at bounding box center [351, 41] width 74 height 23
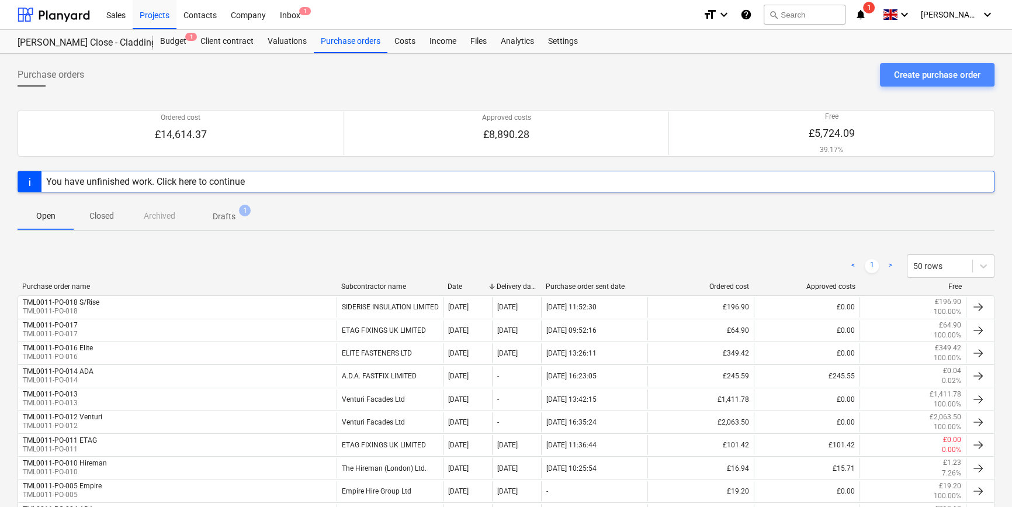
click at [806, 72] on div "Create purchase order" at bounding box center [937, 74] width 86 height 15
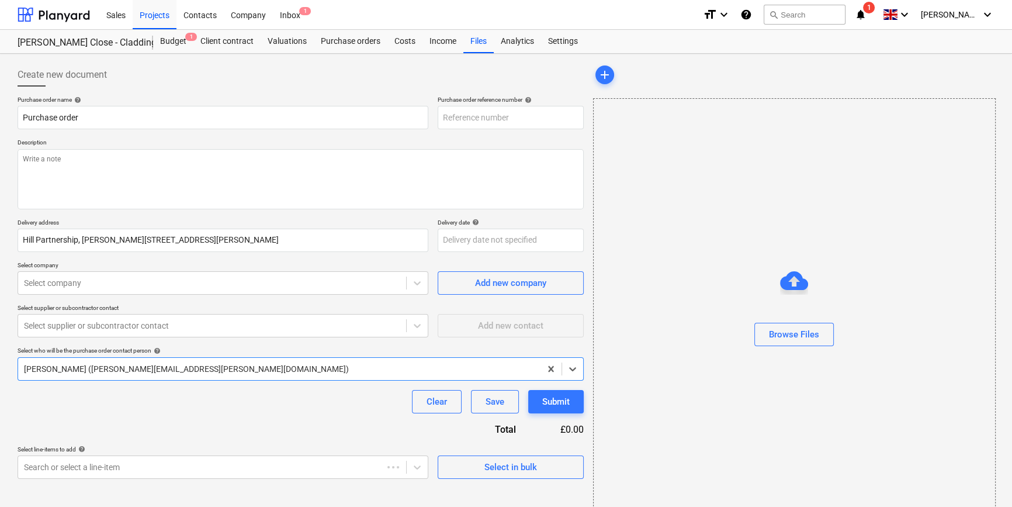
type textarea "x"
type input "TML0011-PO-019"
drag, startPoint x: 516, startPoint y: 119, endPoint x: 444, endPoint y: 120, distance: 72.4
click at [444, 120] on input "TML0011-PO-019" at bounding box center [511, 117] width 146 height 23
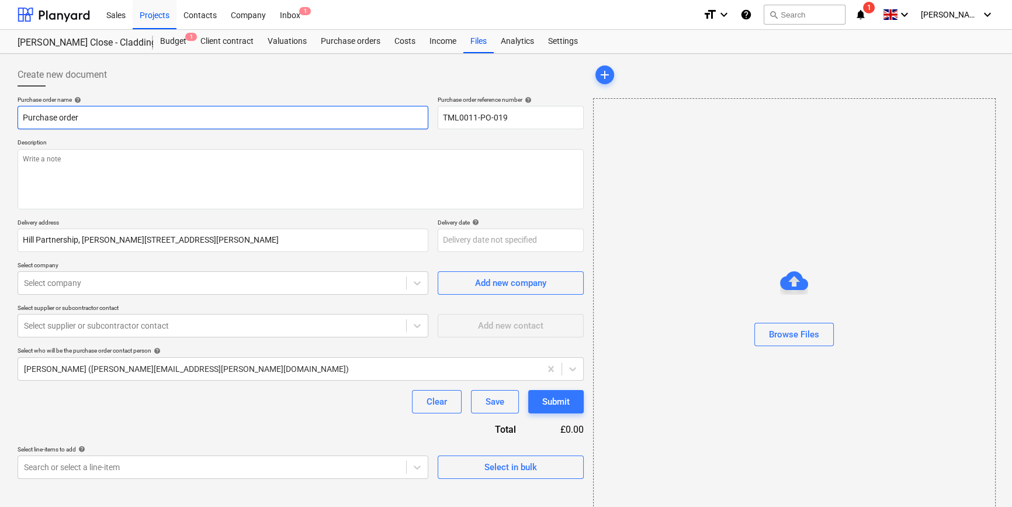
drag, startPoint x: 86, startPoint y: 117, endPoint x: 19, endPoint y: 120, distance: 67.8
click at [19, 120] on input "Purchase order" at bounding box center [223, 117] width 411 height 23
type textarea "x"
paste input "TML0011-PO-019"
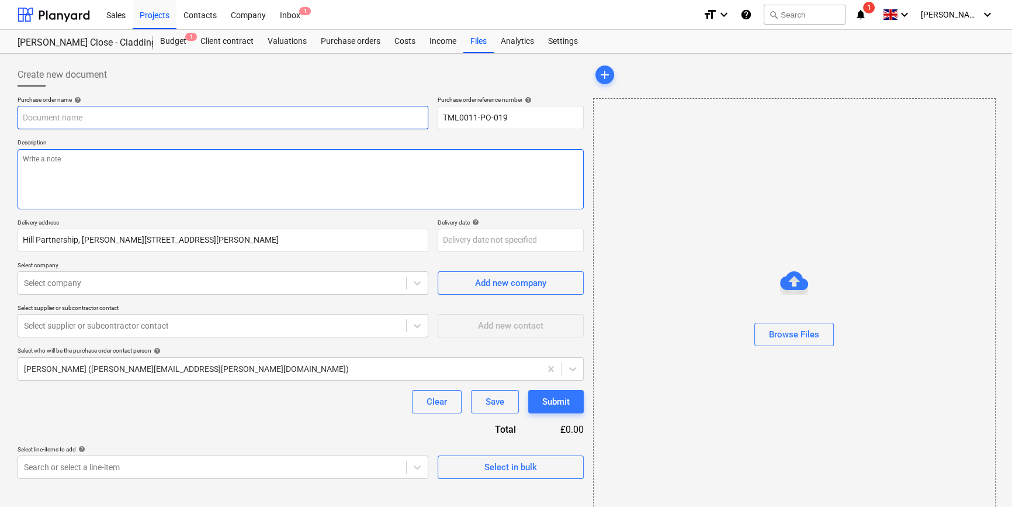
type textarea "x"
type input "TML0011-PO-019"
type textarea "x"
type input "TML0011-PO-019"
type textarea "x"
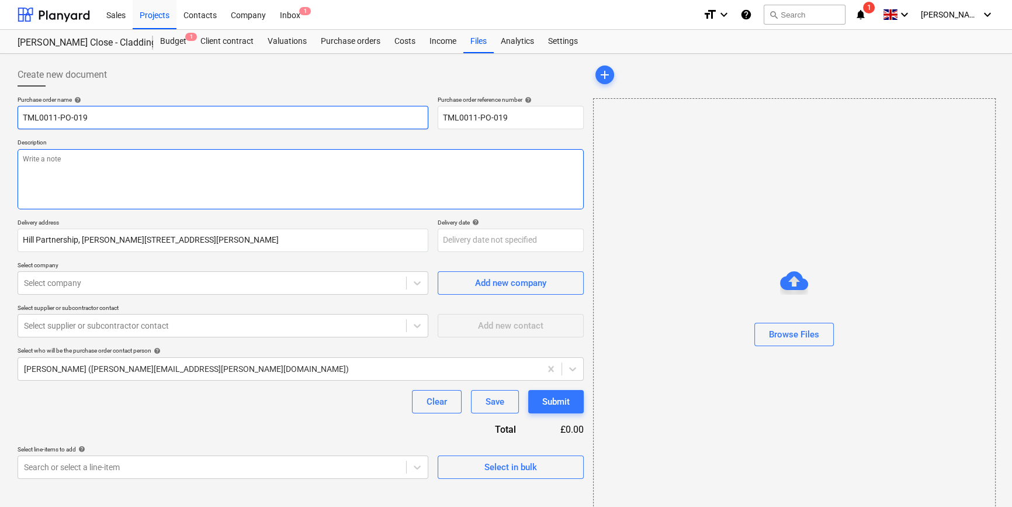
type input "TML0011-PO-019 V"
type textarea "x"
type input "TML0011-PO-019 Ve"
type textarea "x"
type input "TML0011-PO-019 Ven"
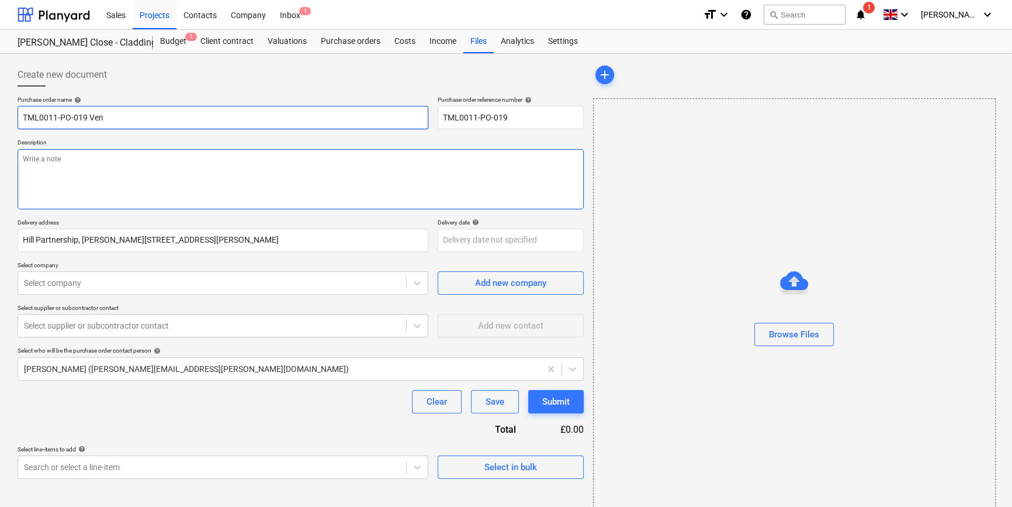
type textarea "x"
type input "TML0011-PO-019 Vent"
type textarea "x"
type input "TML0011-PO-019 Ventu"
type textarea "x"
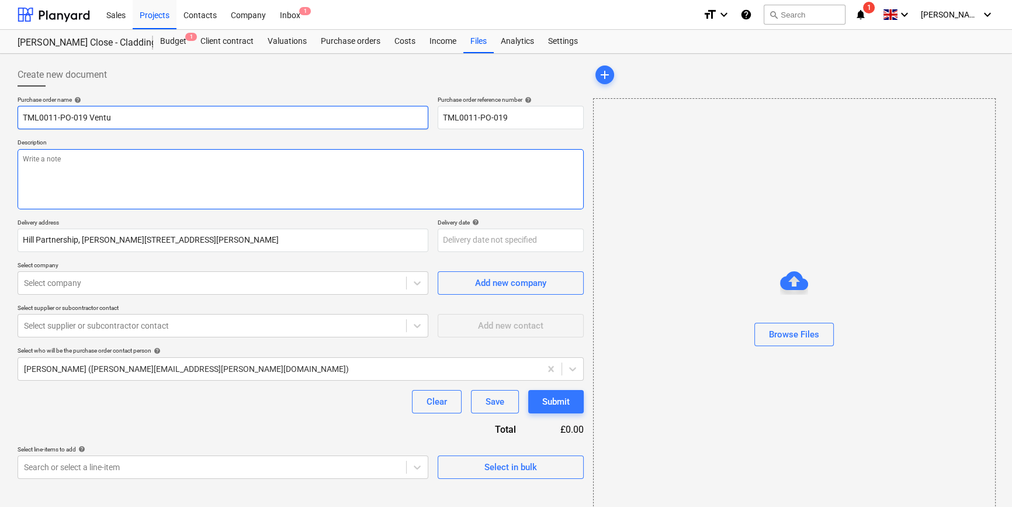
type input "TML0011-PO-019 Ventur"
type textarea "x"
type input "TML0011-PO-019 Venturi"
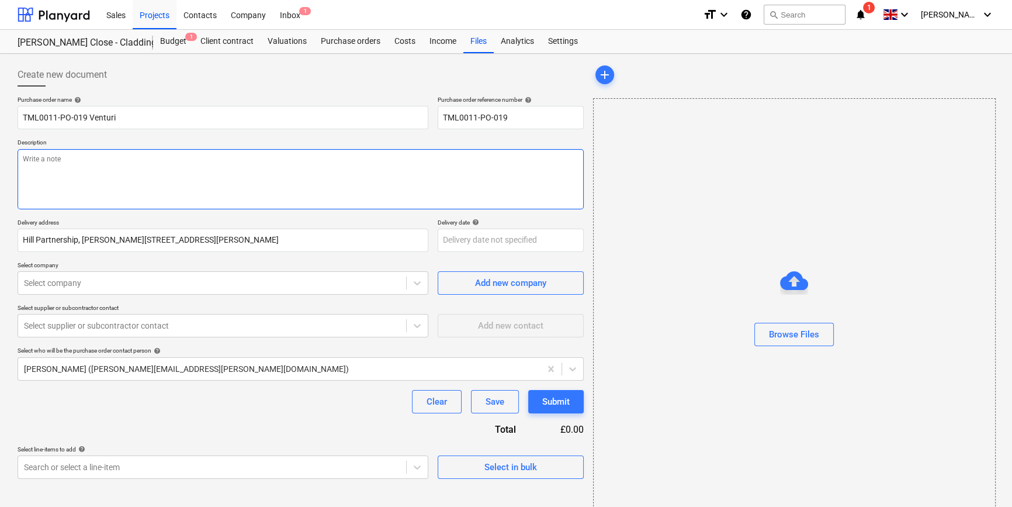
click at [60, 178] on textarea at bounding box center [301, 179] width 566 height 60
type textarea "x"
type textarea "S"
type textarea "x"
type textarea "Si"
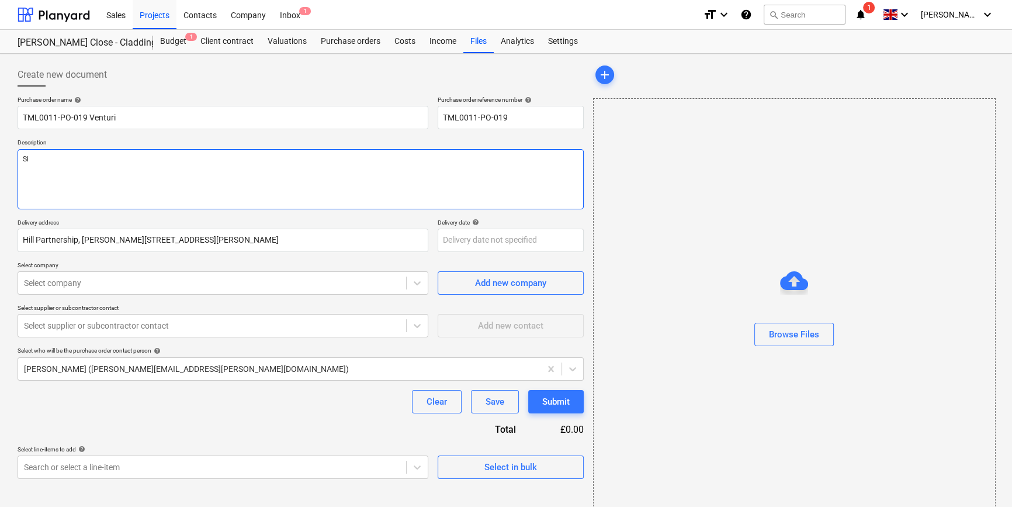
type textarea "x"
type textarea "Sit"
type textarea "x"
type textarea "Site"
type textarea "x"
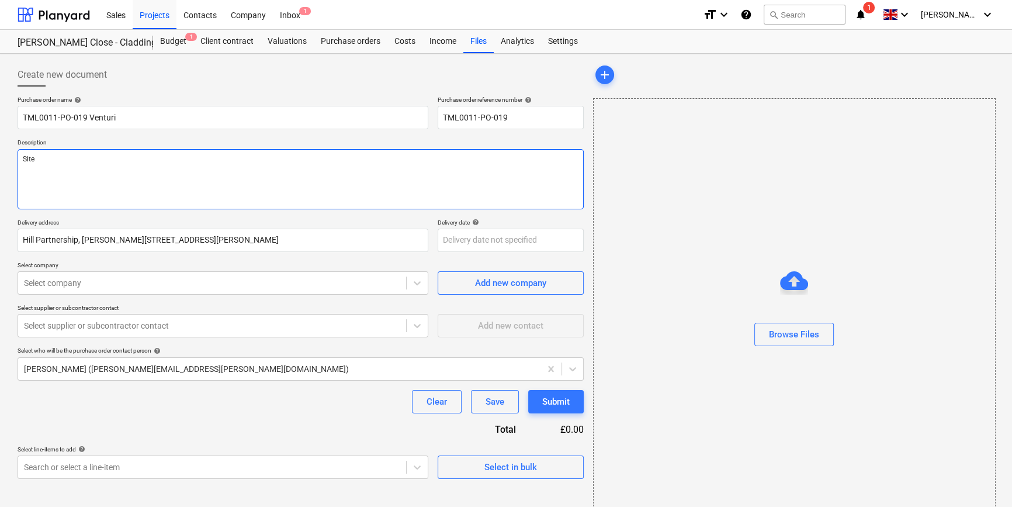
type textarea "Site"
type textarea "x"
type textarea "Site c"
type textarea "x"
type textarea "Site co"
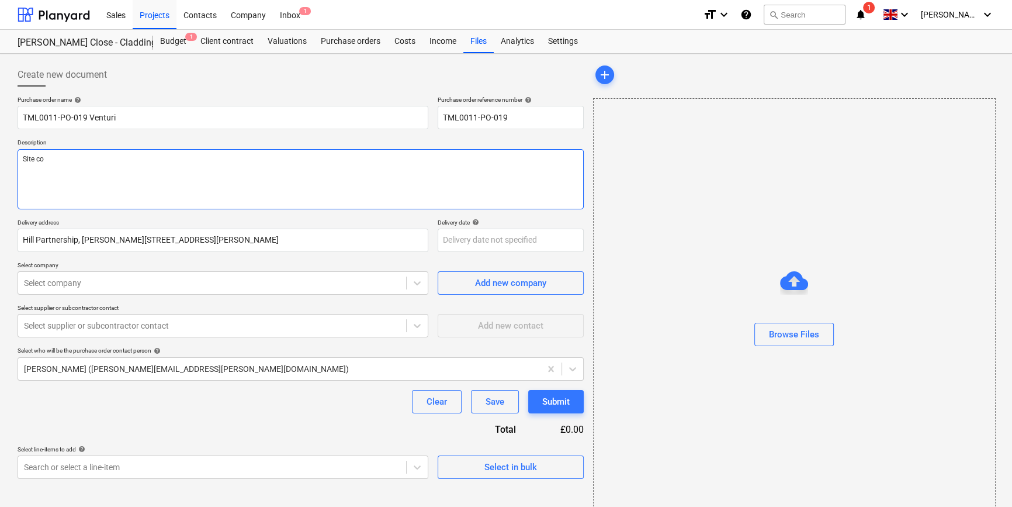
type textarea "x"
type textarea "Site con"
type textarea "x"
type textarea "Site cont"
type textarea "x"
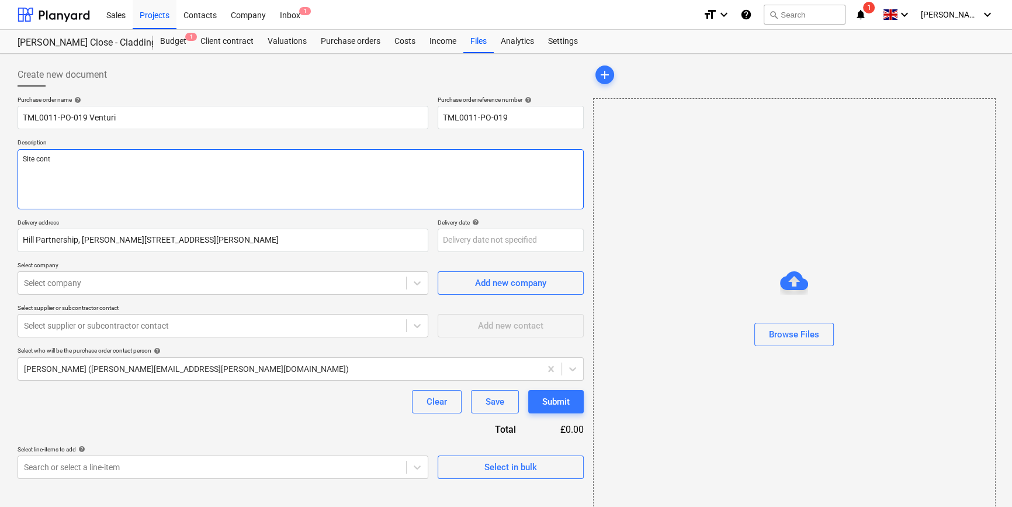
type textarea "Site conta"
type textarea "x"
type textarea "Site contac"
type textarea "x"
type textarea "Site contact"
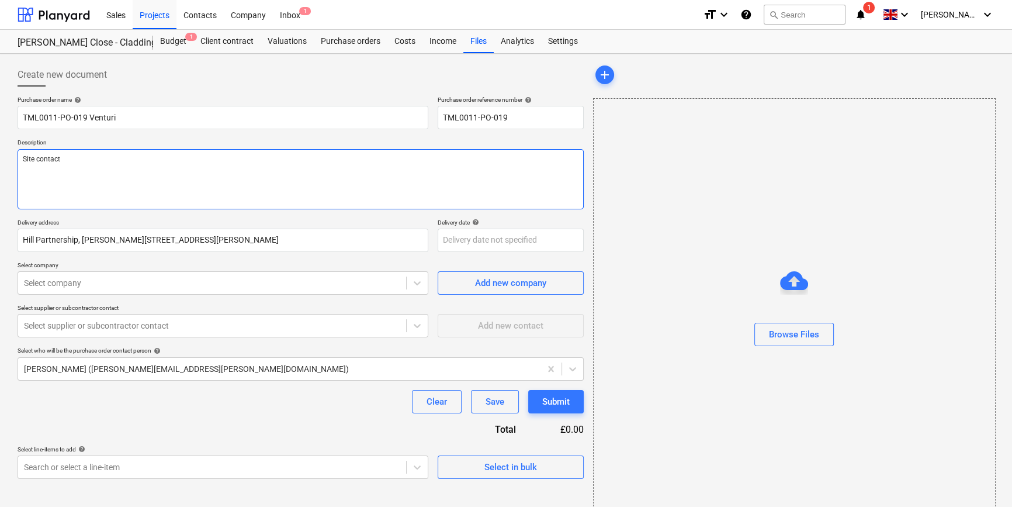
type textarea "x"
type textarea "Site contact"
type textarea "x"
type textarea "Site contact C"
type textarea "x"
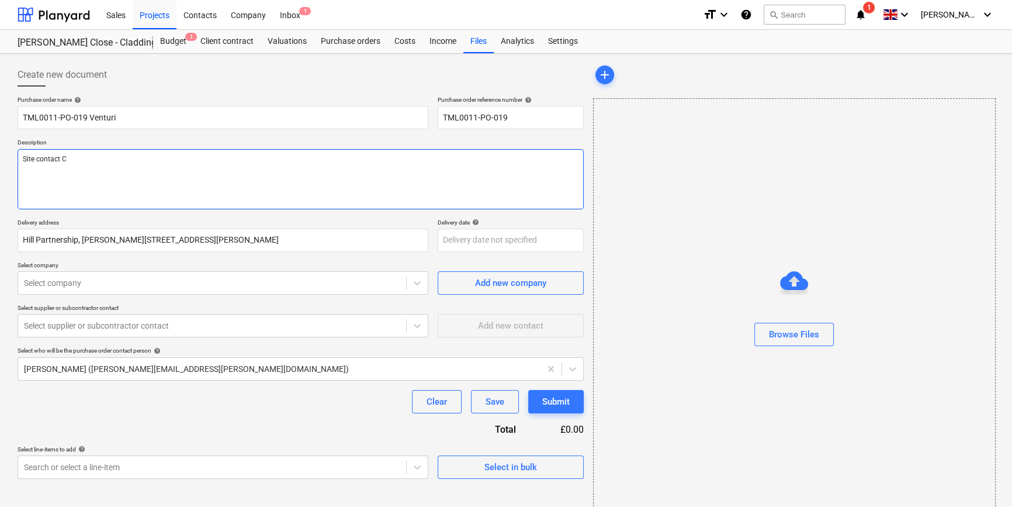
type textarea "Site contact Co"
type textarea "x"
type textarea "Site contact Con"
type textarea "x"
type textarea "Site contact Cons"
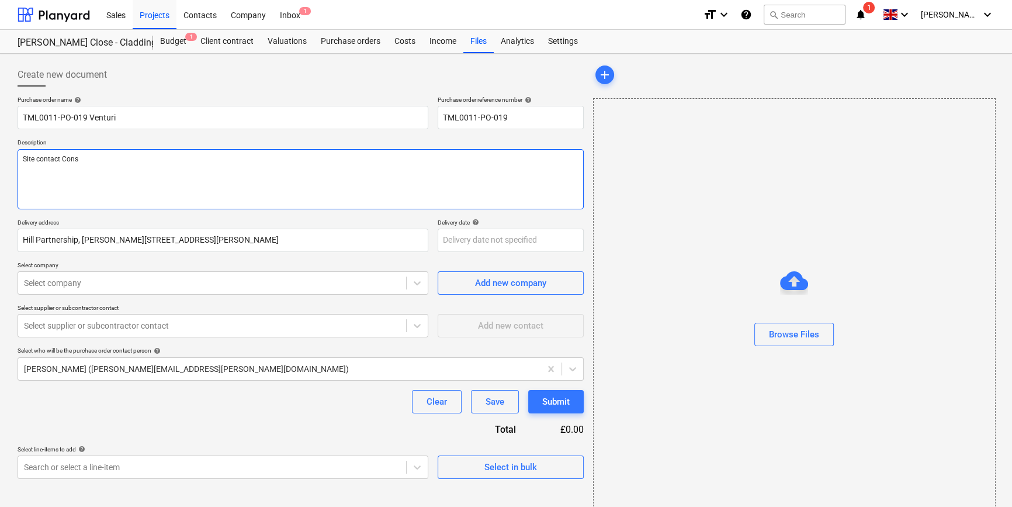
type textarea "x"
type textarea "Site contact Const"
type textarea "x"
type textarea "Site contact Consta"
type textarea "x"
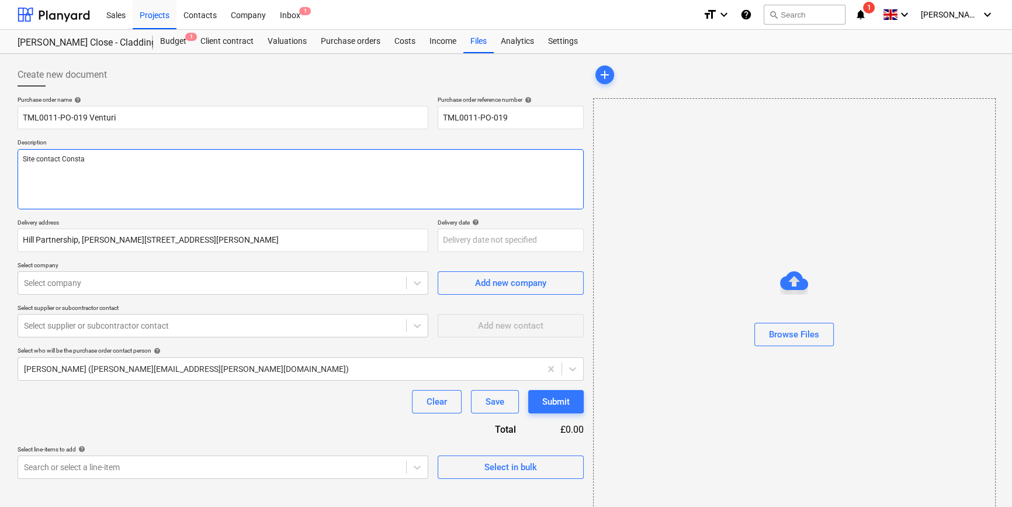
type textarea "Site contact Constan"
type textarea "x"
type textarea "Site contact Constant"
type textarea "x"
type textarea "Site contact [PERSON_NAME]"
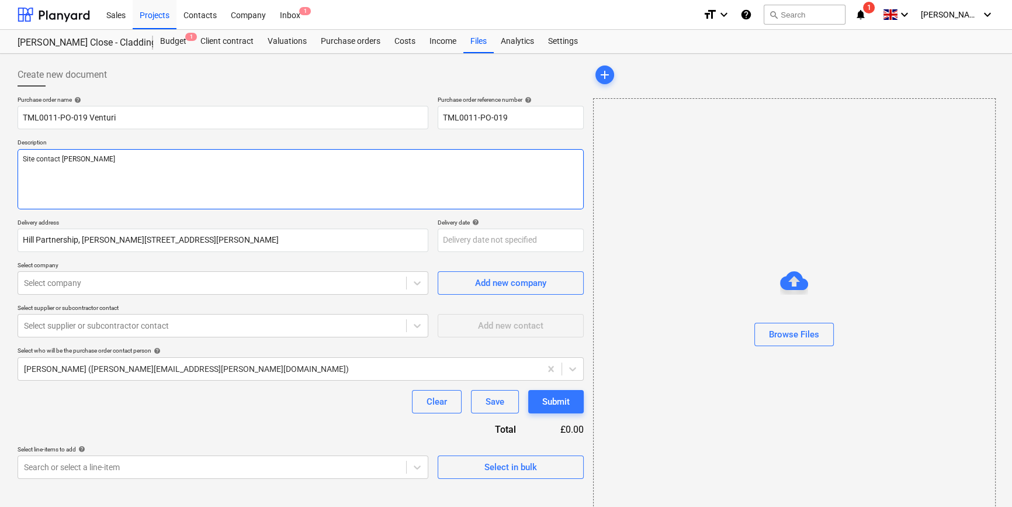
type textarea "x"
type textarea "Site contact [PERSON_NAME]"
type textarea "x"
type textarea "Site contact [PERSON_NAME]"
type textarea "x"
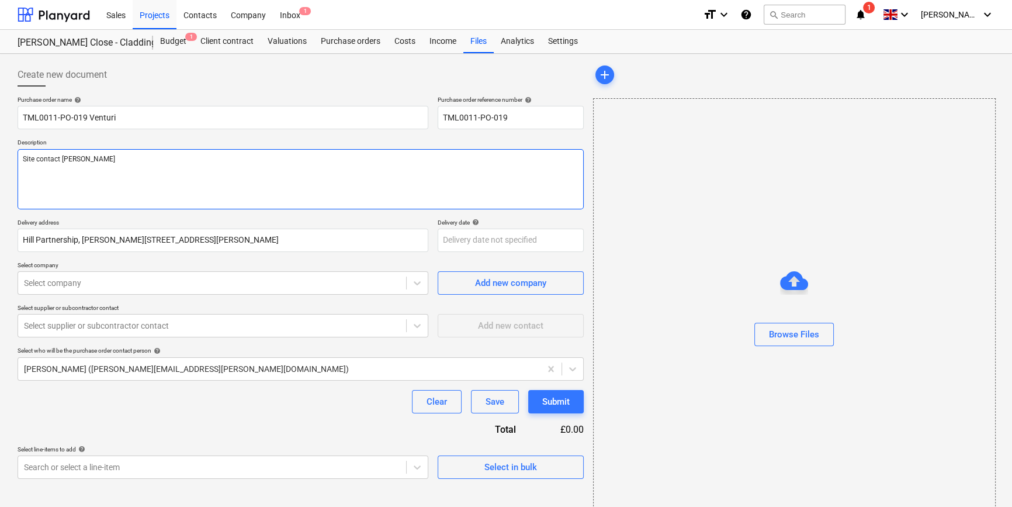
type textarea "Site contact [PERSON_NAME] 0"
type textarea "x"
type textarea "Site contact [PERSON_NAME] 07"
type textarea "x"
type textarea "Site contact Constantin 078"
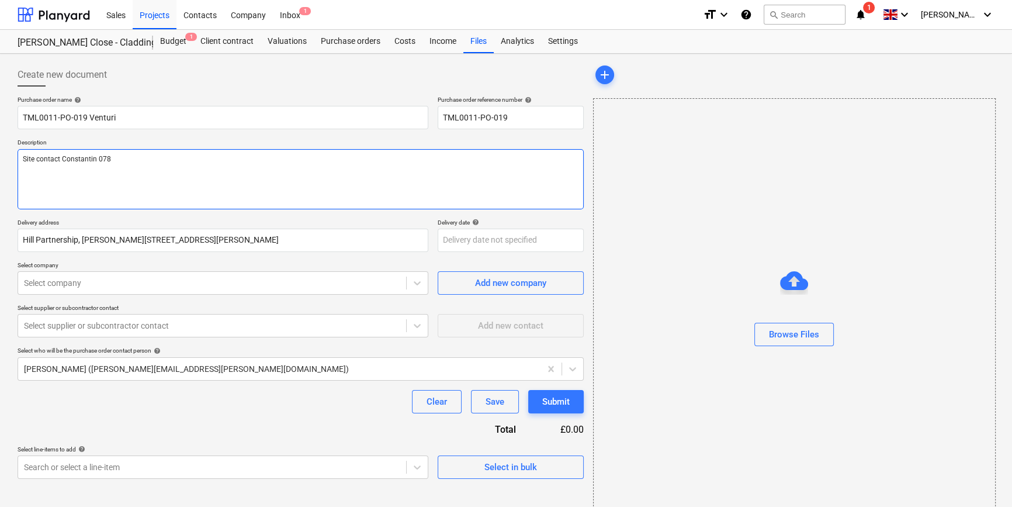
type textarea "x"
type textarea "Site contact Constantin 0786"
type textarea "x"
type textarea "Site contact [PERSON_NAME] 07869"
type textarea "x"
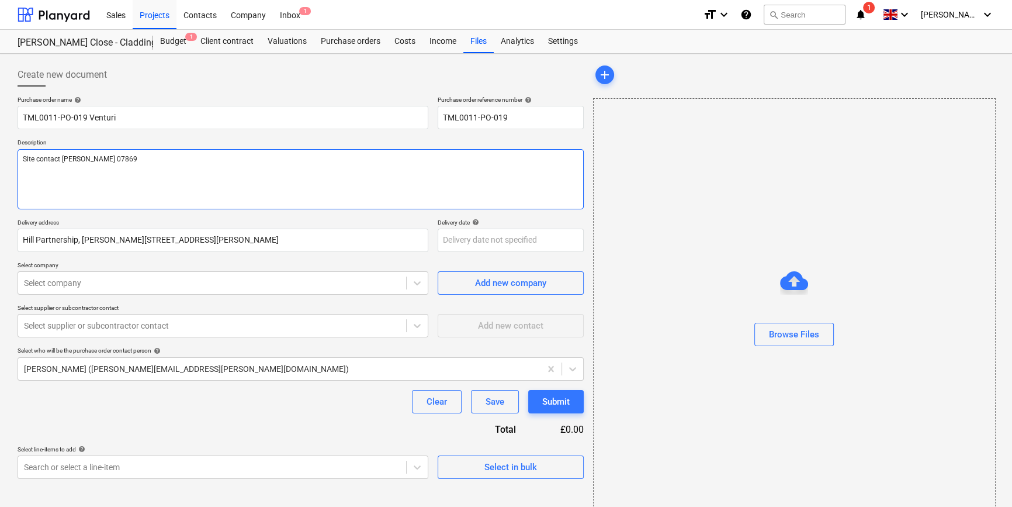
type textarea "Site contact [PERSON_NAME] 07869"
type textarea "x"
type textarea "Site contact [PERSON_NAME] 07869 7"
type textarea "x"
type textarea "Site contact [PERSON_NAME] [PHONE_NUMBER]"
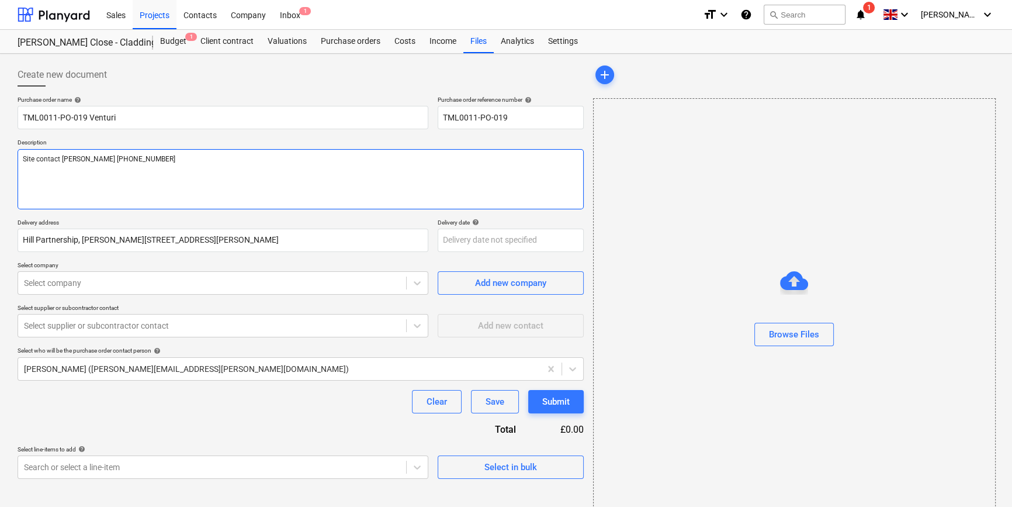
type textarea "x"
type textarea "Site contact [PERSON_NAME] [PHONE_NUMBER]"
type textarea "x"
type textarea "Site contact [PERSON_NAME] [PHONE_NUMBER]"
type textarea "x"
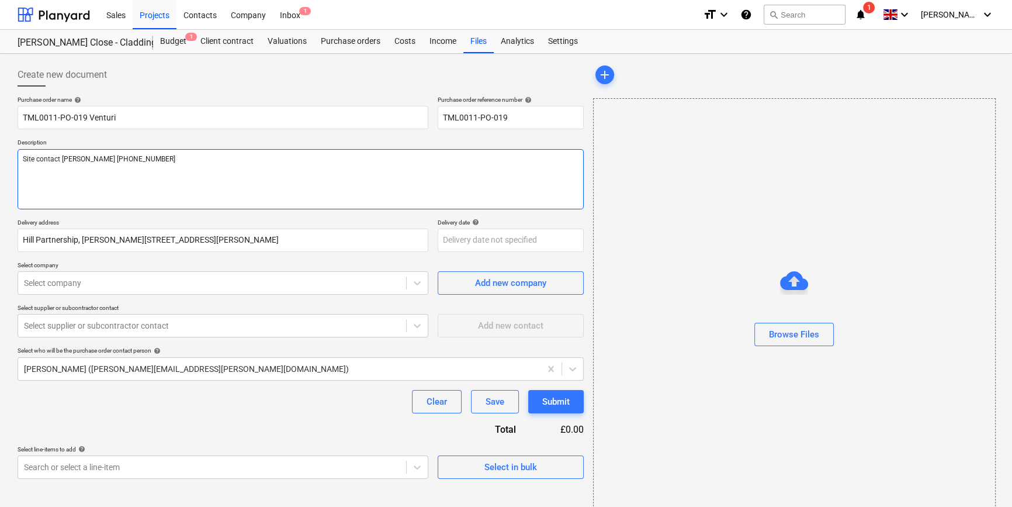
type textarea "Site contact [PERSON_NAME] [PHONE_NUMBER]"
type textarea "x"
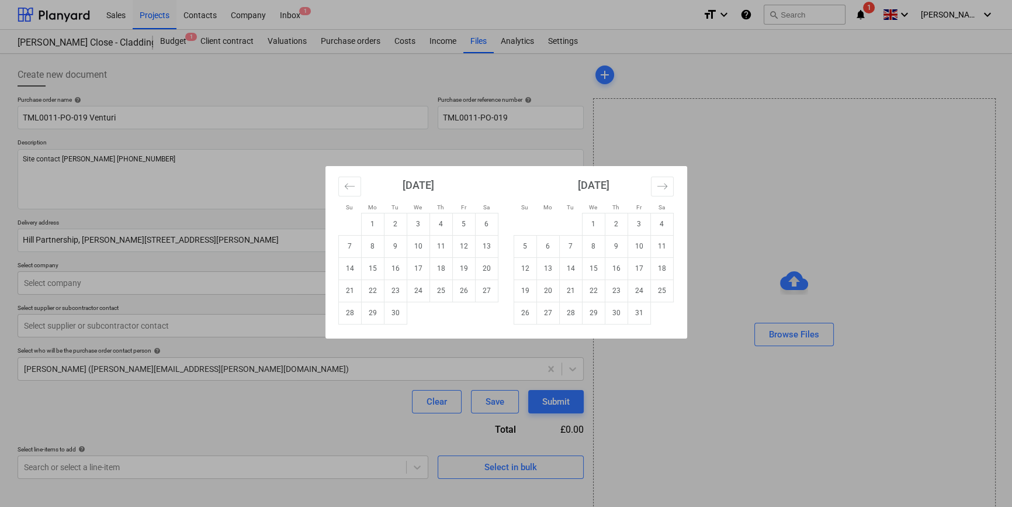
click at [471, 238] on body "Sales Projects Contacts Company Inbox 1 format_size keyboard_arrow_down help se…" at bounding box center [506, 253] width 1012 height 507
click at [806, 210] on div "Su Mo Tu We Th Fr Sa Su Mo Tu We Th Fr Sa [DATE] 1 2 3 4 5 6 7 8 9 10 11 12 13 …" at bounding box center [506, 253] width 1012 height 507
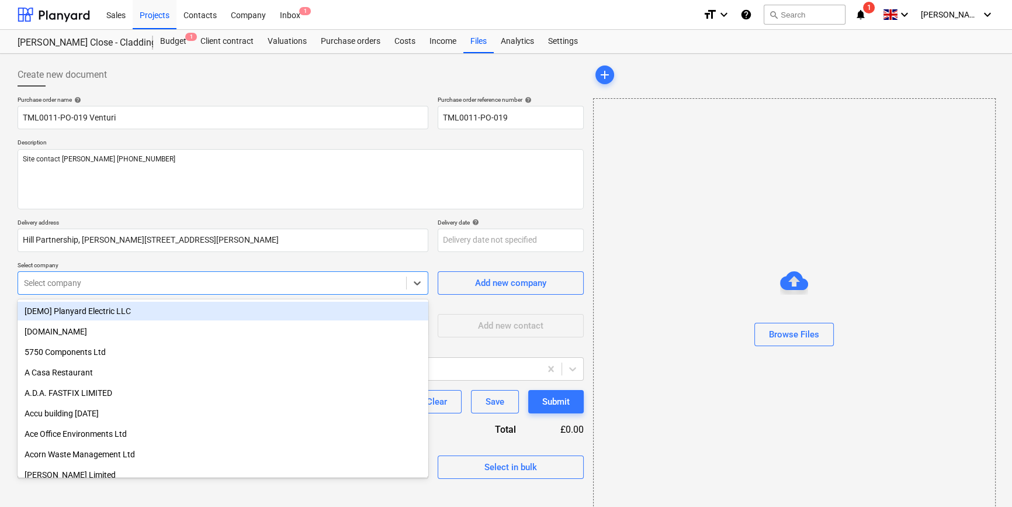
click at [46, 282] on div at bounding box center [212, 283] width 376 height 12
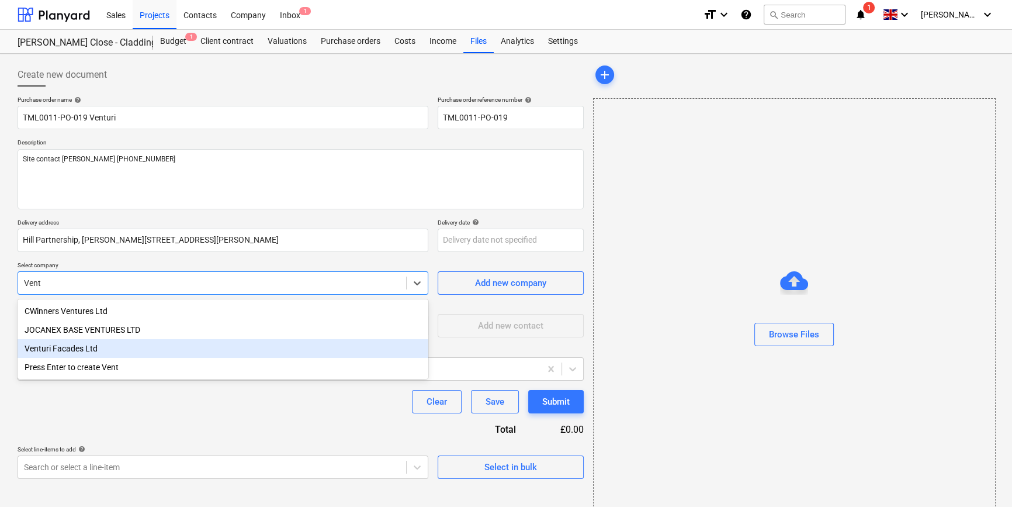
click at [76, 347] on div "Venturi Facades Ltd" at bounding box center [223, 348] width 411 height 19
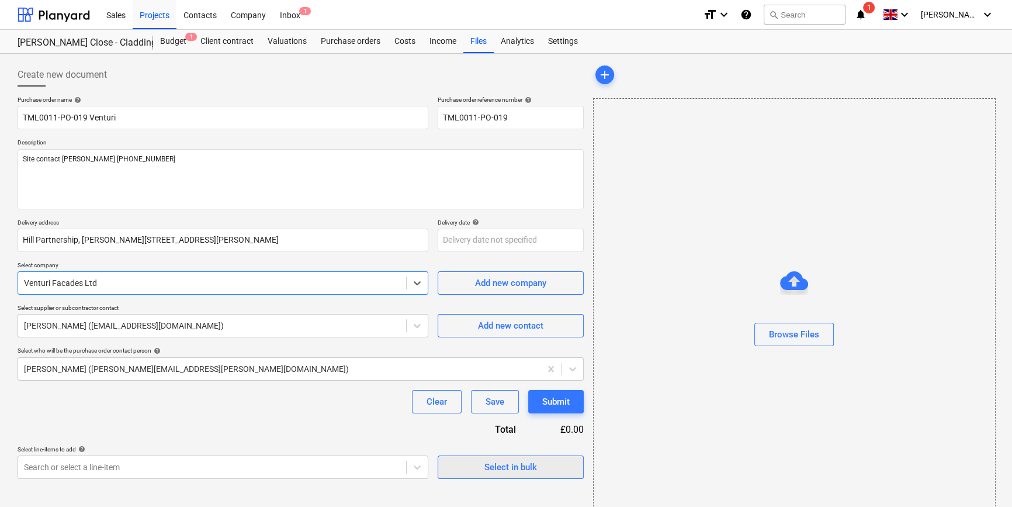
click at [545, 467] on span "Select in bulk" at bounding box center [510, 466] width 117 height 15
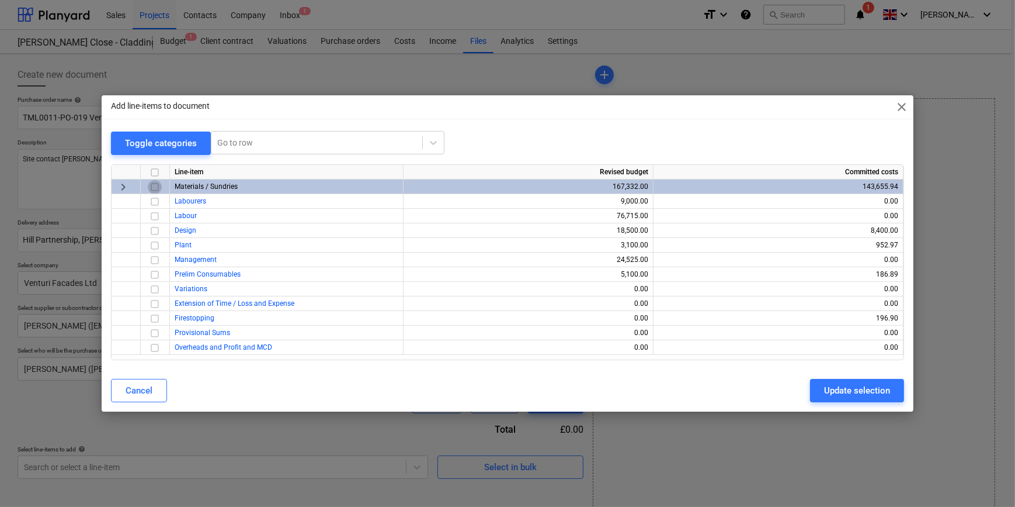
click at [149, 186] on input "checkbox" at bounding box center [155, 187] width 14 height 14
click at [806, 397] on div "Update selection" at bounding box center [857, 390] width 66 height 15
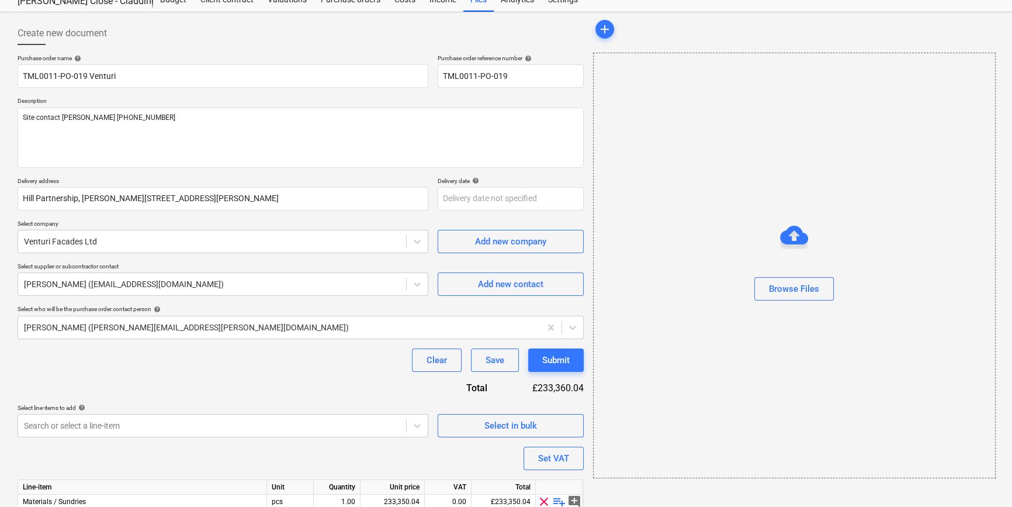
scroll to position [105, 0]
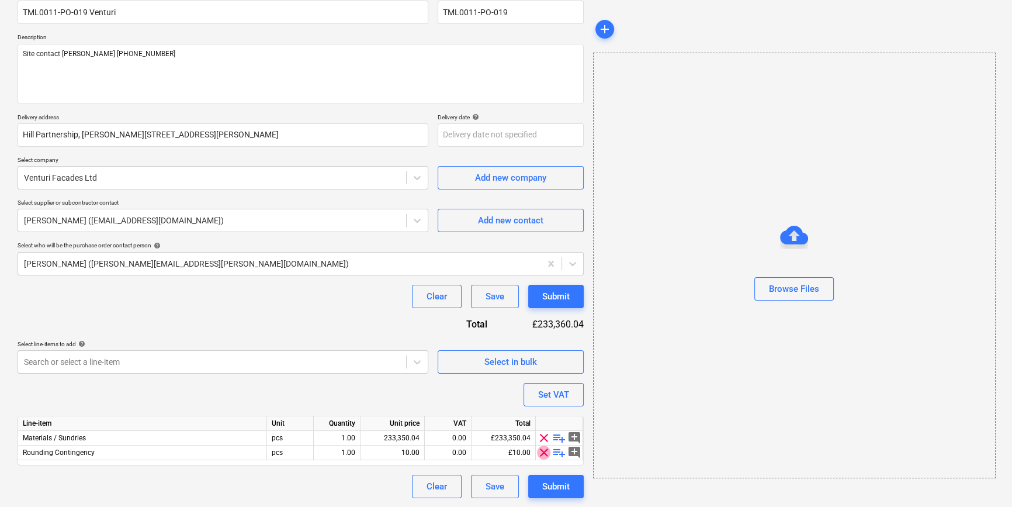
click at [541, 455] on span "clear" at bounding box center [544, 452] width 14 height 14
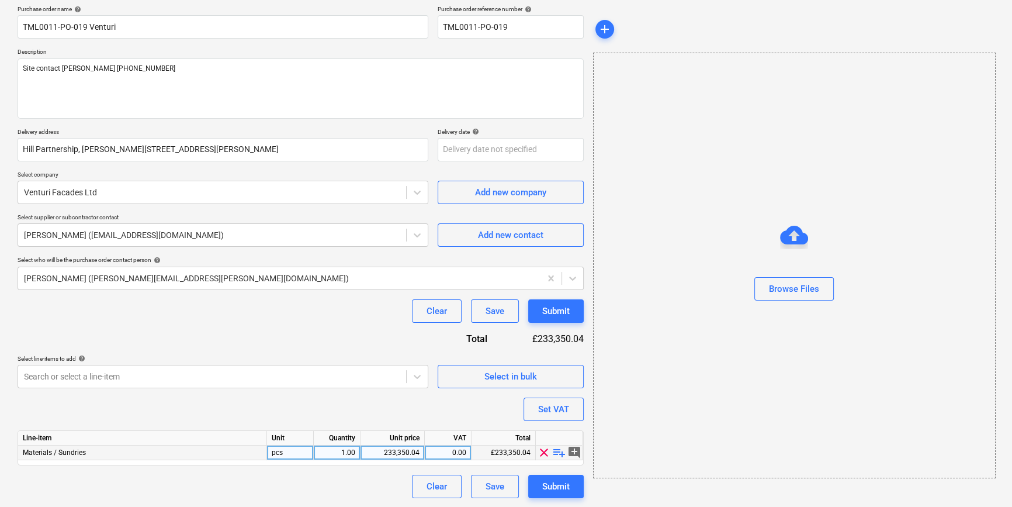
click at [560, 453] on span "playlist_add" at bounding box center [559, 452] width 14 height 14
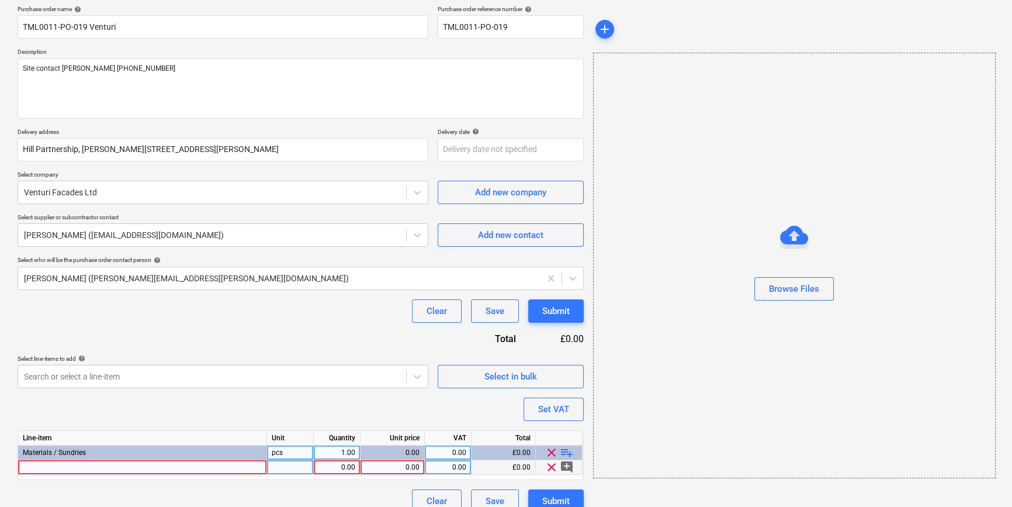
click at [54, 466] on div at bounding box center [142, 467] width 249 height 15
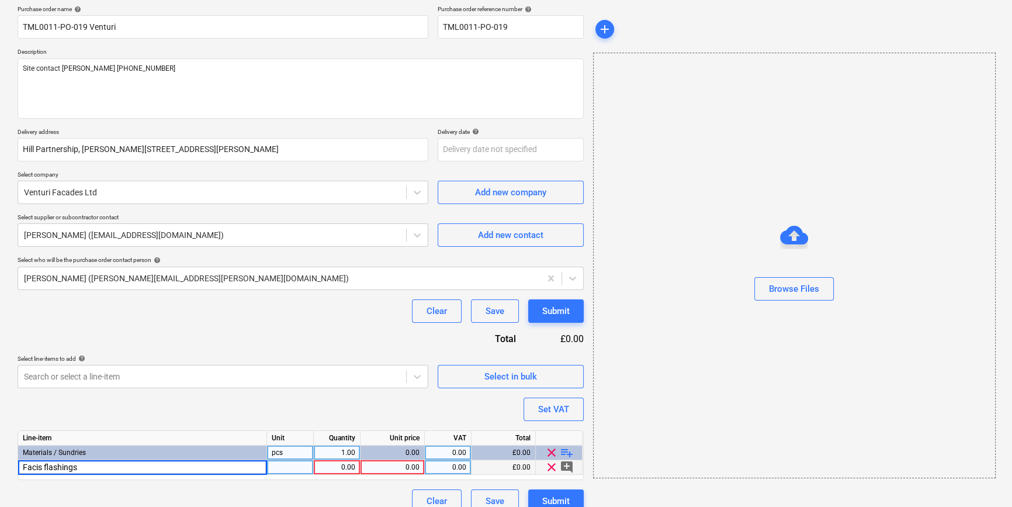
click at [37, 467] on input "Facis flashings" at bounding box center [142, 467] width 248 height 14
click at [105, 470] on input "Facia flashings" at bounding box center [142, 467] width 248 height 14
click at [410, 467] on div "0.00" at bounding box center [392, 467] width 54 height 15
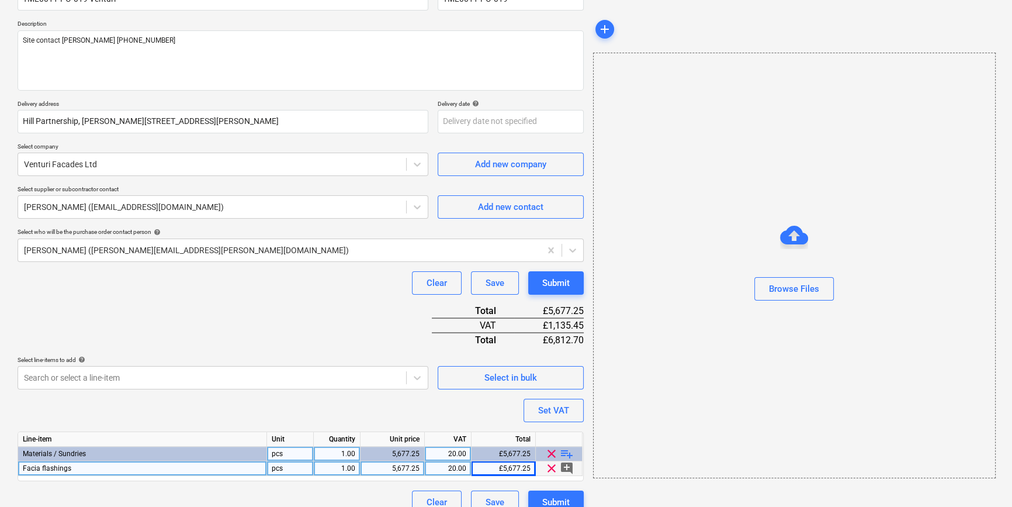
scroll to position [134, 0]
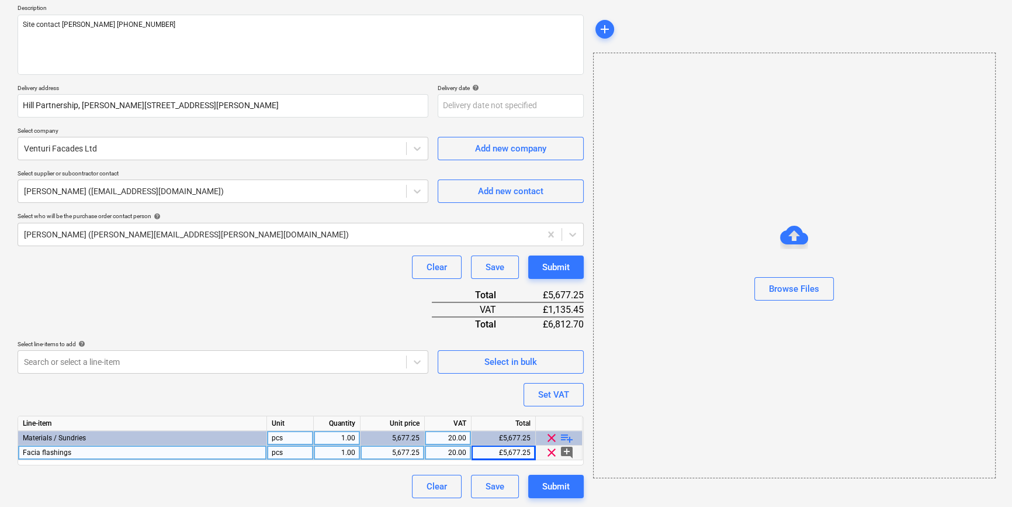
click at [564, 437] on span "playlist_add" at bounding box center [567, 438] width 14 height 14
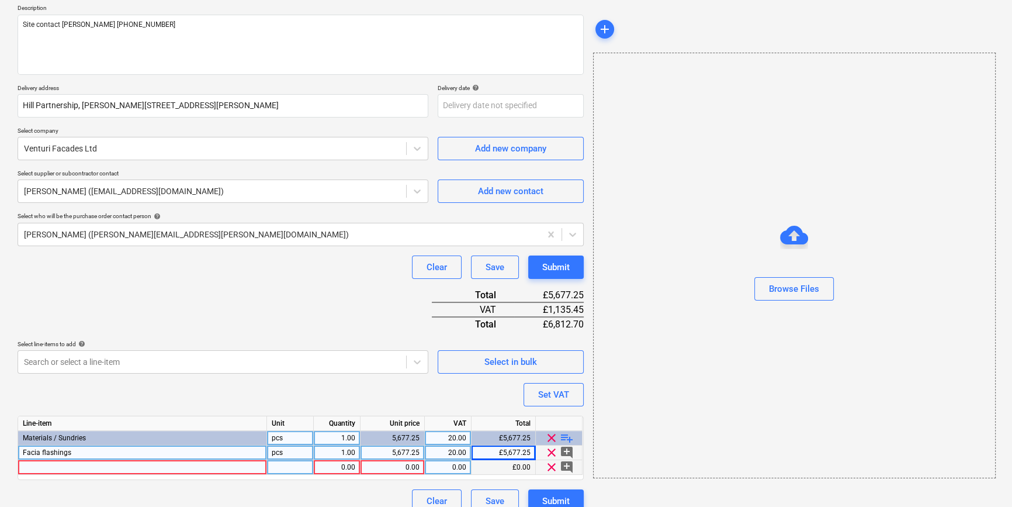
click at [57, 464] on div at bounding box center [142, 467] width 249 height 15
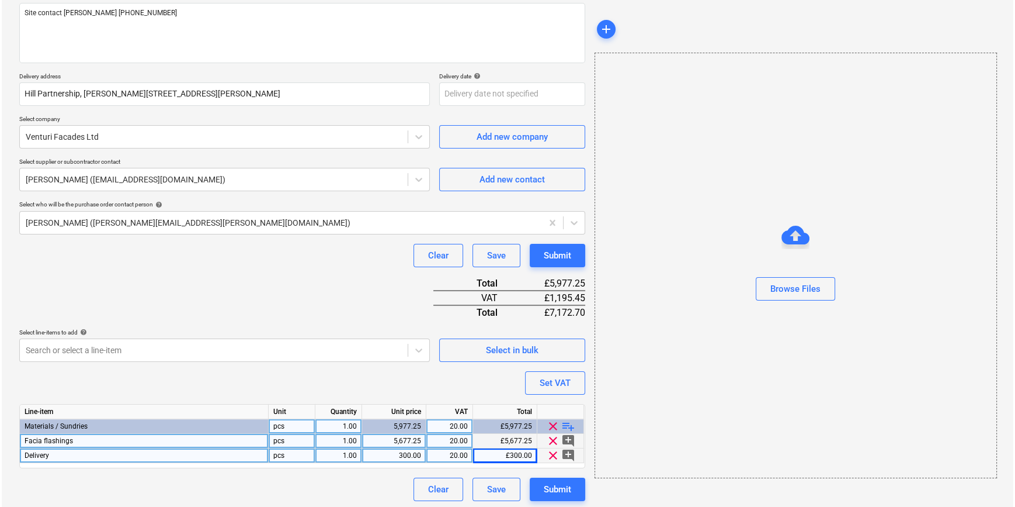
scroll to position [149, 0]
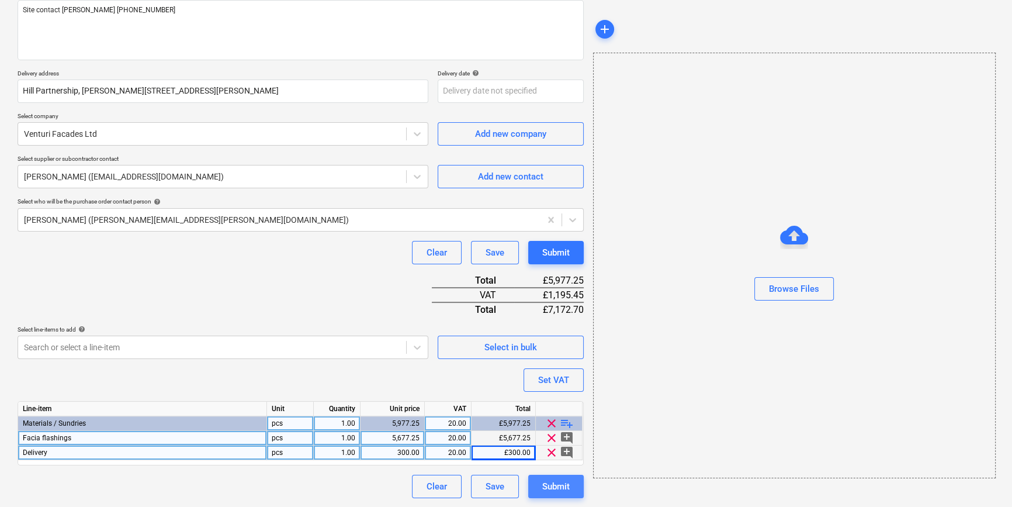
click at [556, 488] on div "Submit" at bounding box center [555, 485] width 27 height 15
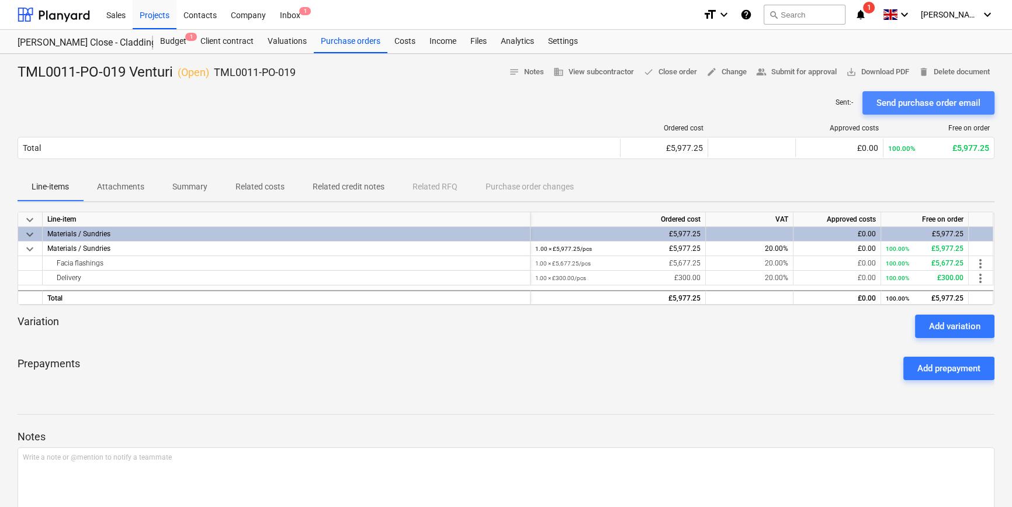
click at [806, 99] on div "Send purchase order email" at bounding box center [928, 102] width 104 height 15
click at [321, 47] on div "Purchase orders" at bounding box center [351, 41] width 74 height 23
